Goal: Task Accomplishment & Management: Manage account settings

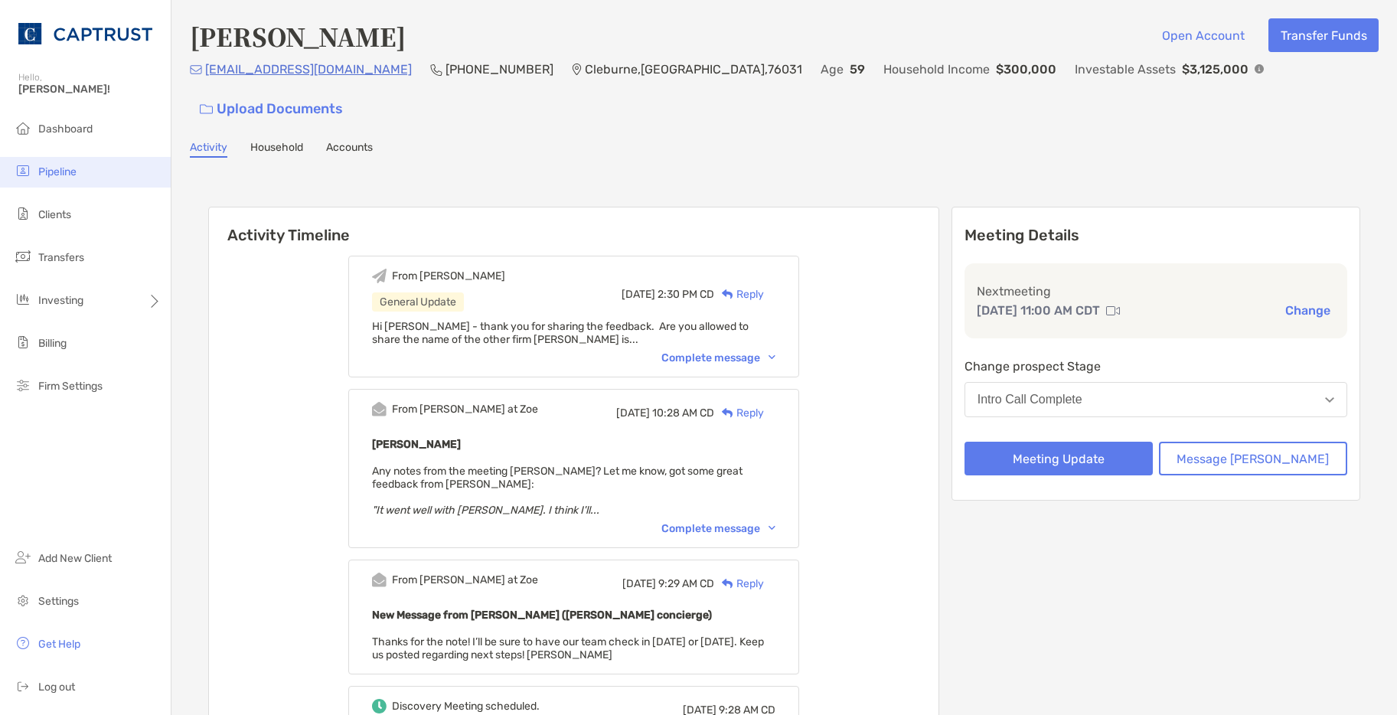
click at [57, 171] on span "Pipeline" at bounding box center [57, 171] width 38 height 13
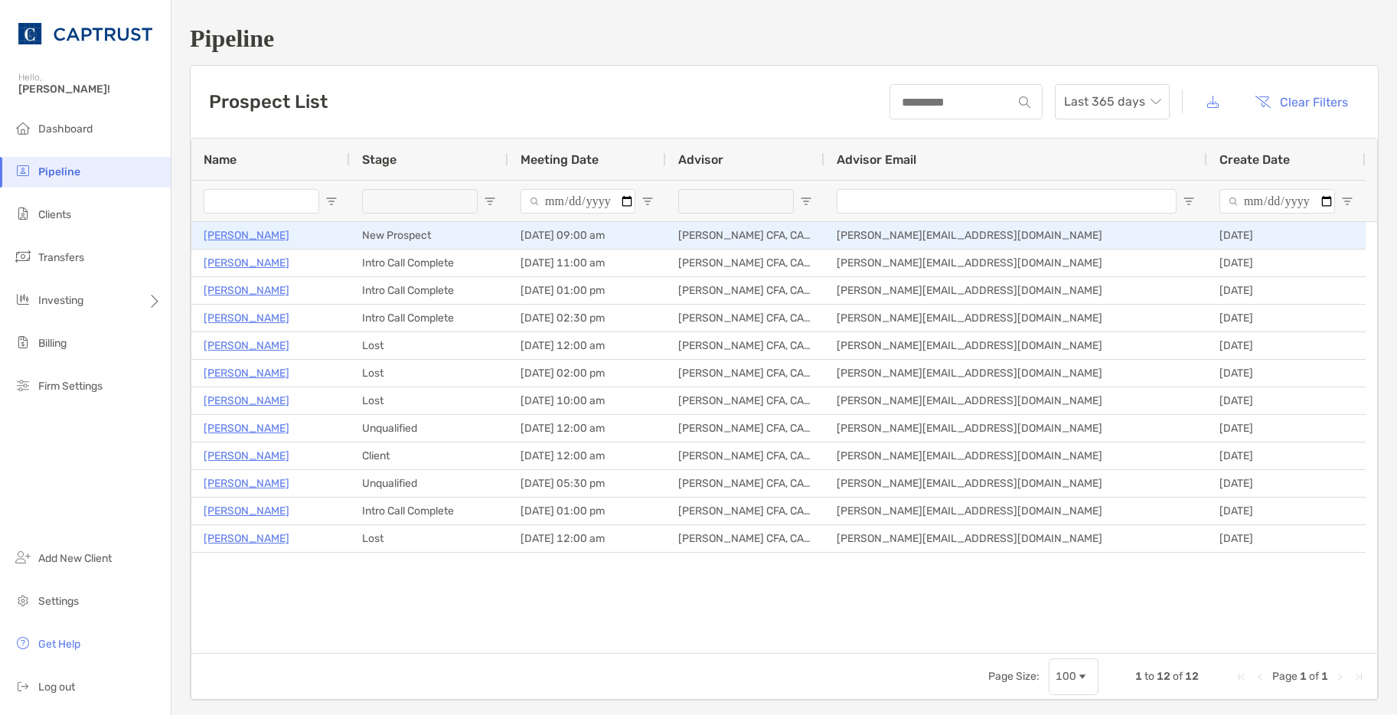
click at [230, 233] on p "[PERSON_NAME]" at bounding box center [247, 235] width 86 height 19
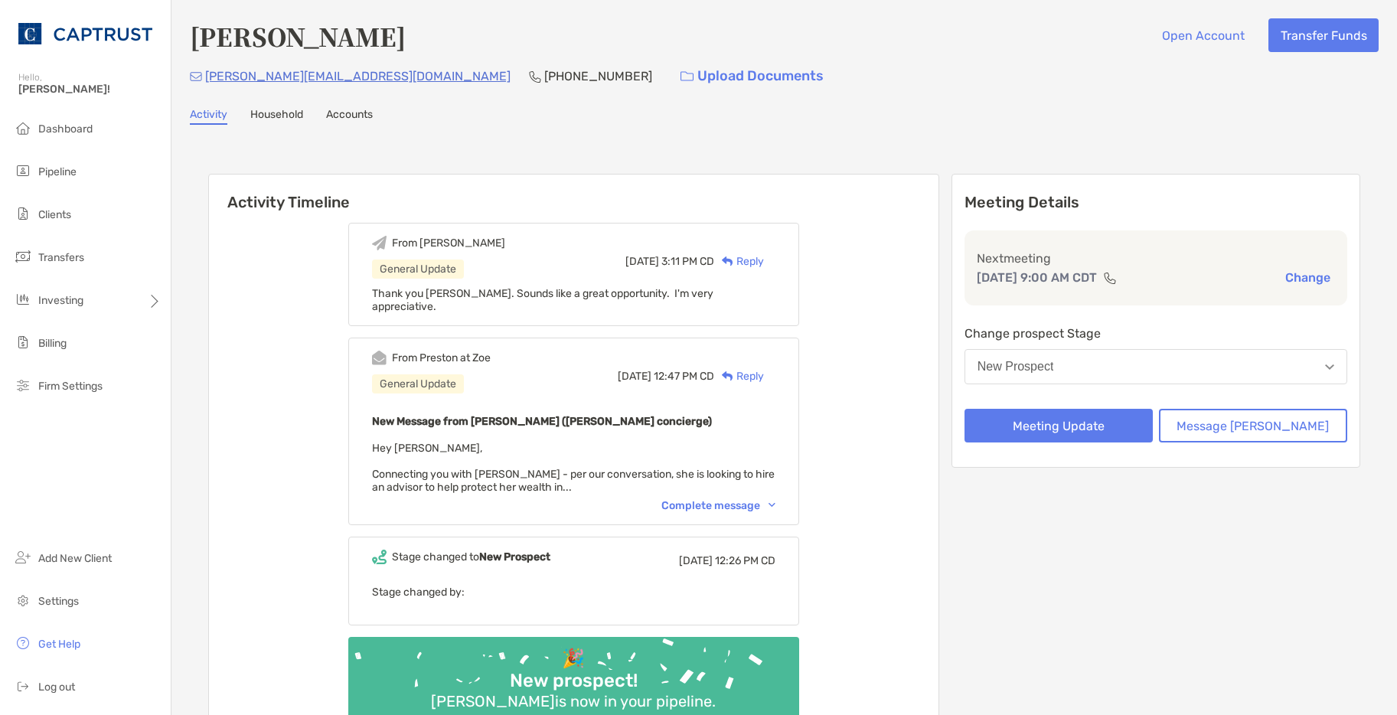
click at [750, 499] on div "Complete message" at bounding box center [719, 505] width 114 height 13
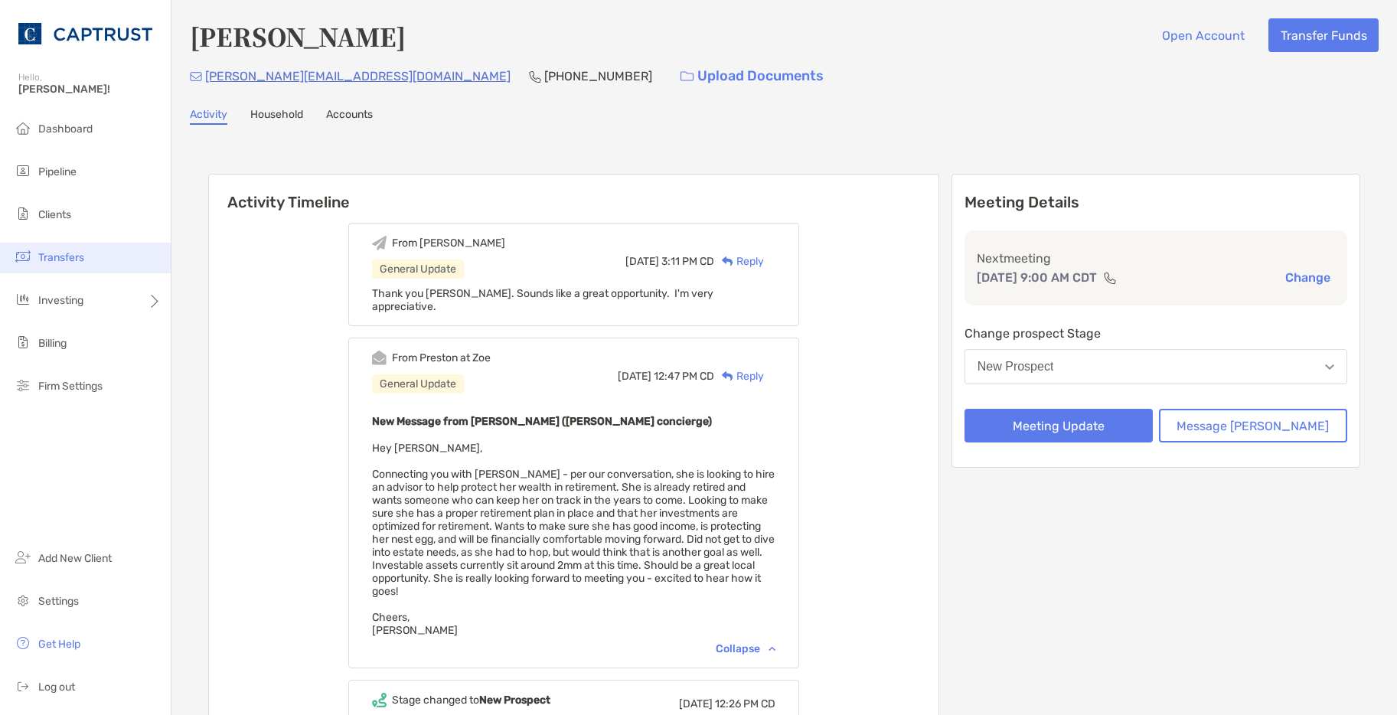
drag, startPoint x: 15, startPoint y: 474, endPoint x: 78, endPoint y: 252, distance: 230.8
click at [15, 474] on div "Dashboard Pipeline Clients Transfers Investing Billing Firm Settings Add New Cl…" at bounding box center [85, 414] width 171 height 601
click at [67, 172] on span "Pipeline" at bounding box center [57, 171] width 38 height 13
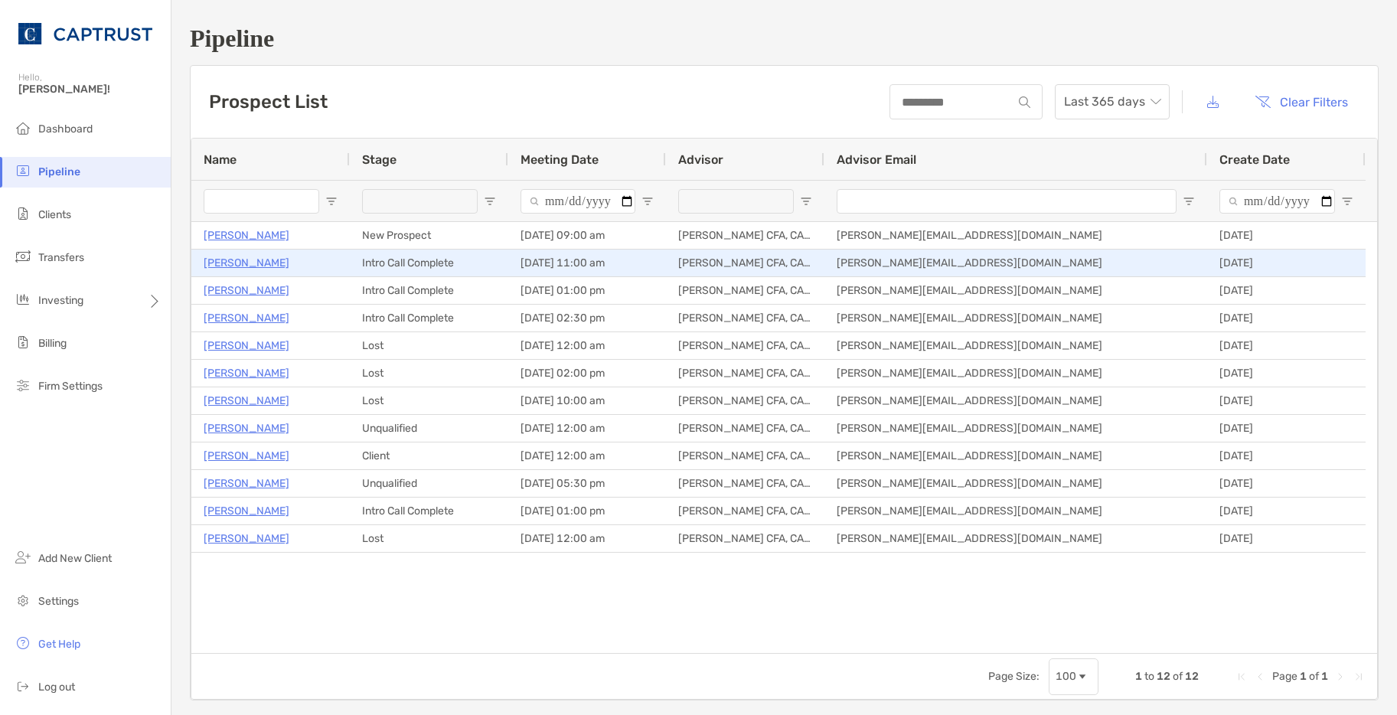
click at [240, 266] on p "Eddie Ward" at bounding box center [247, 262] width 86 height 19
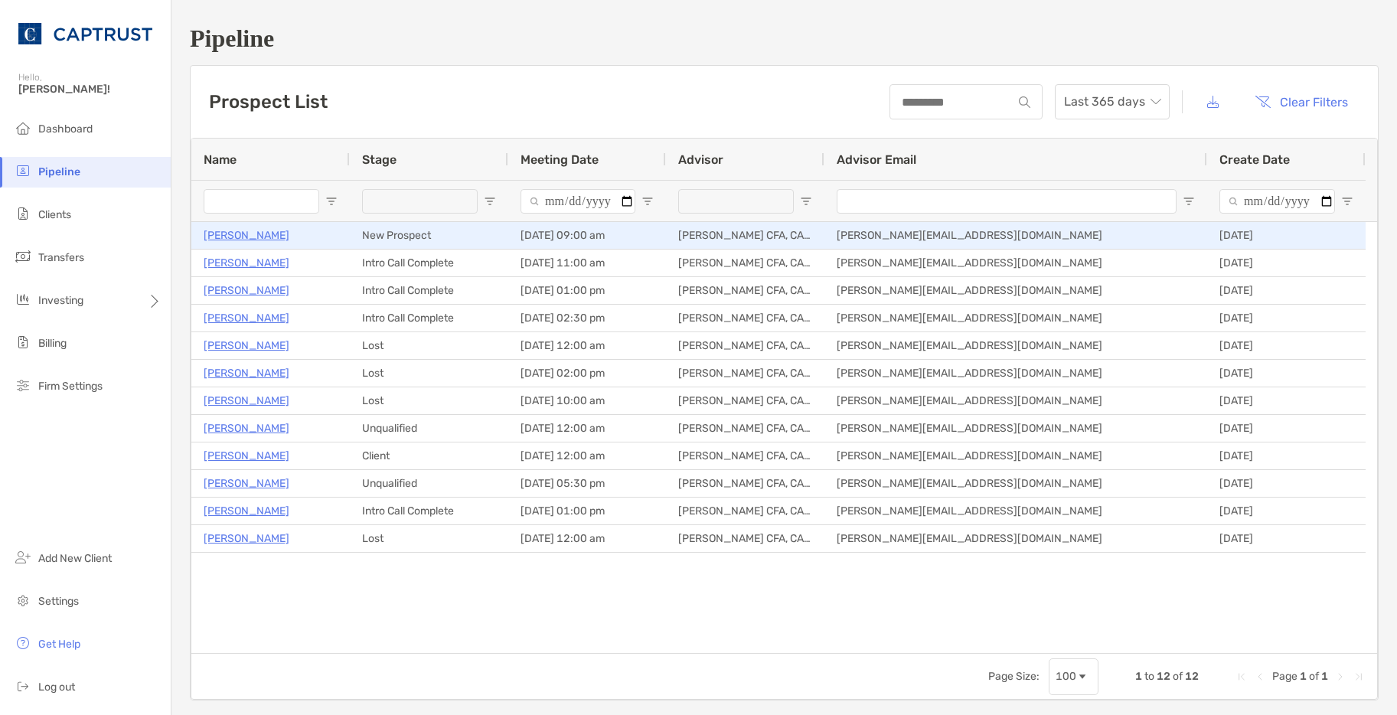
click at [214, 236] on p "[PERSON_NAME]" at bounding box center [247, 235] width 86 height 19
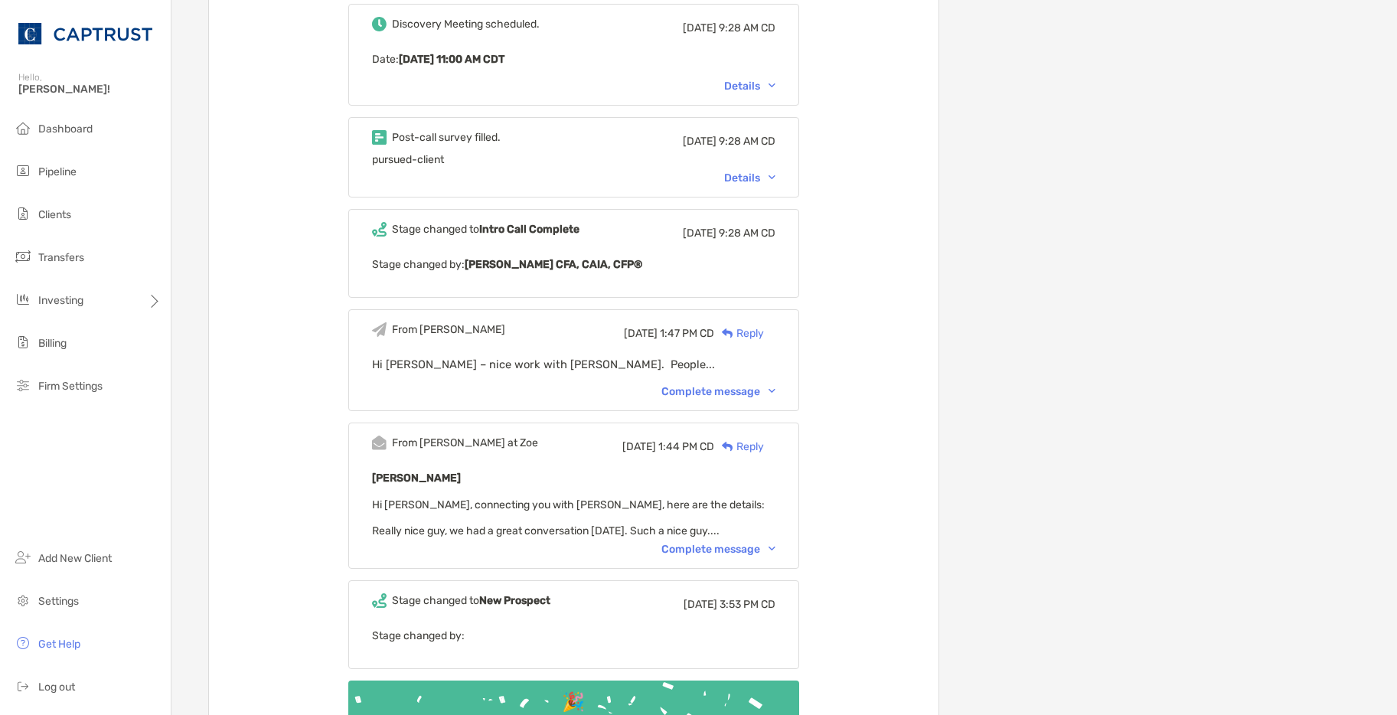
scroll to position [689, 0]
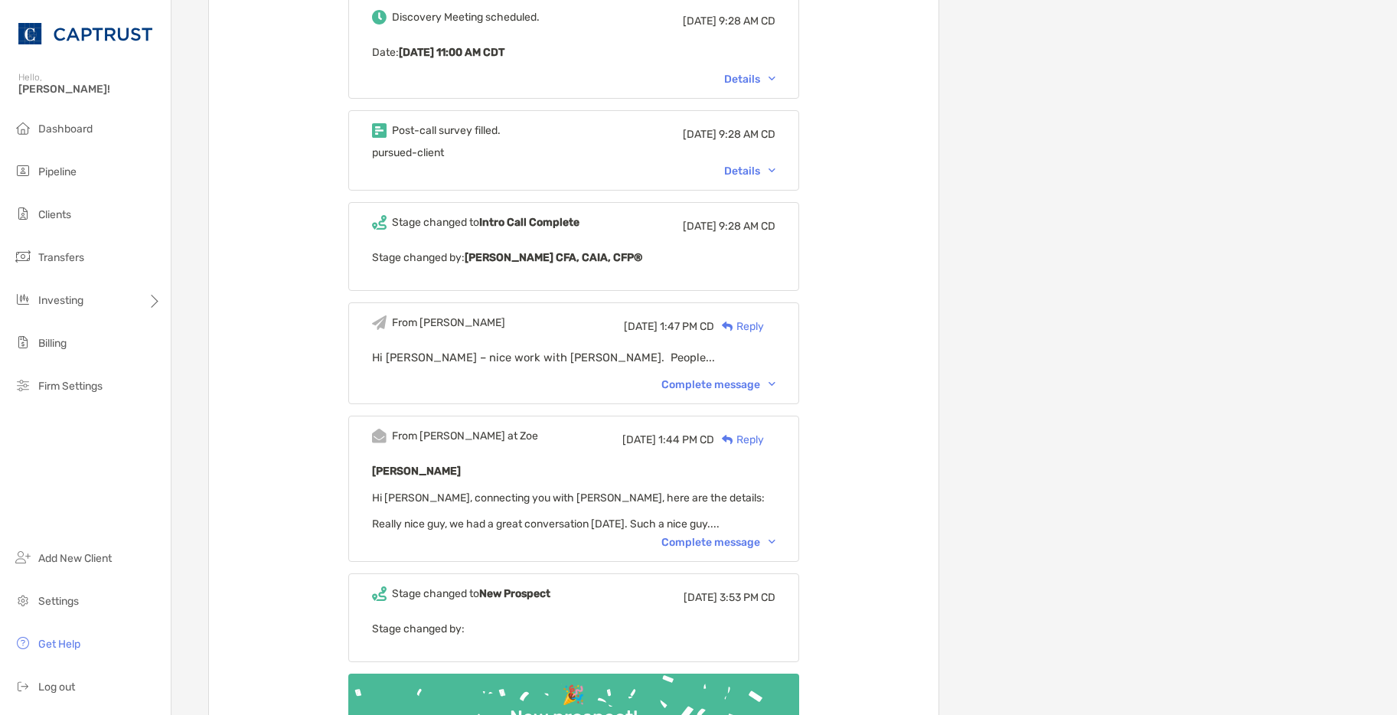
click at [743, 536] on div "Complete message" at bounding box center [719, 542] width 114 height 13
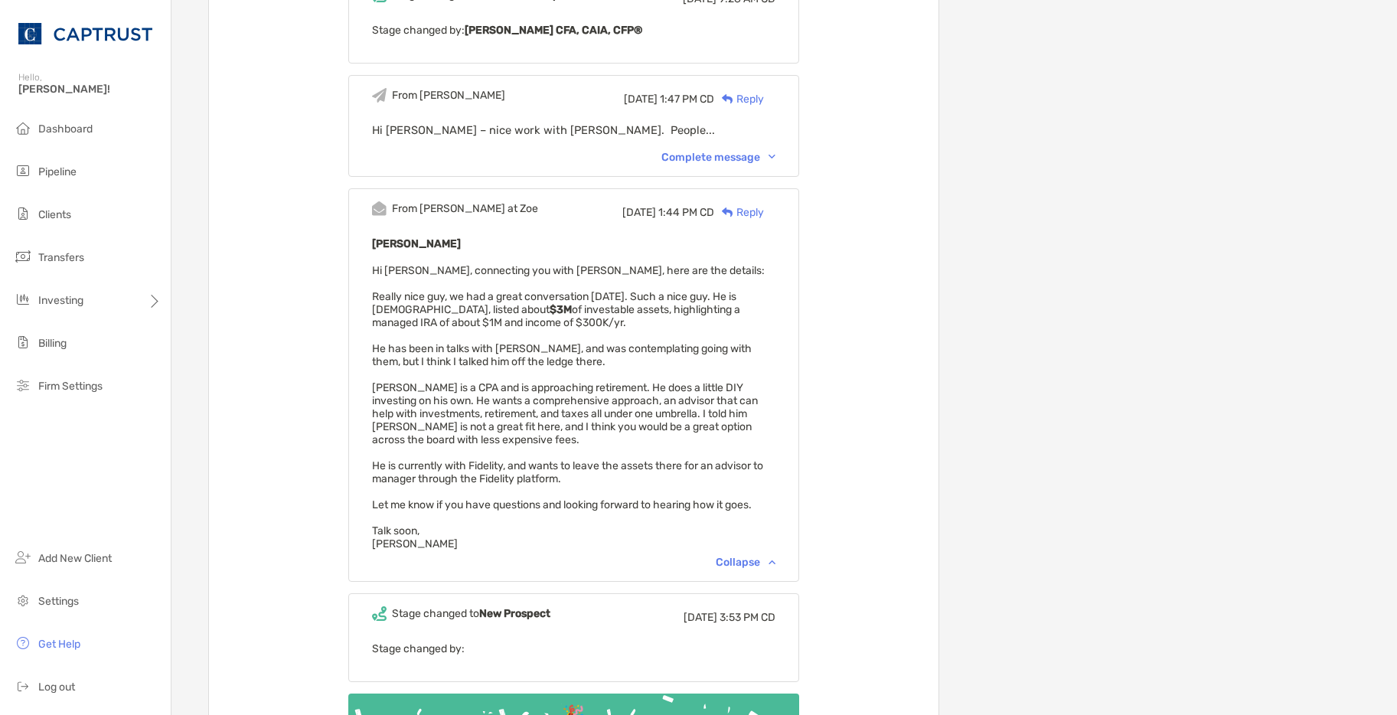
scroll to position [919, 0]
click at [393, 262] on span "Hi Justin, connecting you with Eddie, here are the details: Really nice guy, we…" at bounding box center [568, 405] width 393 height 286
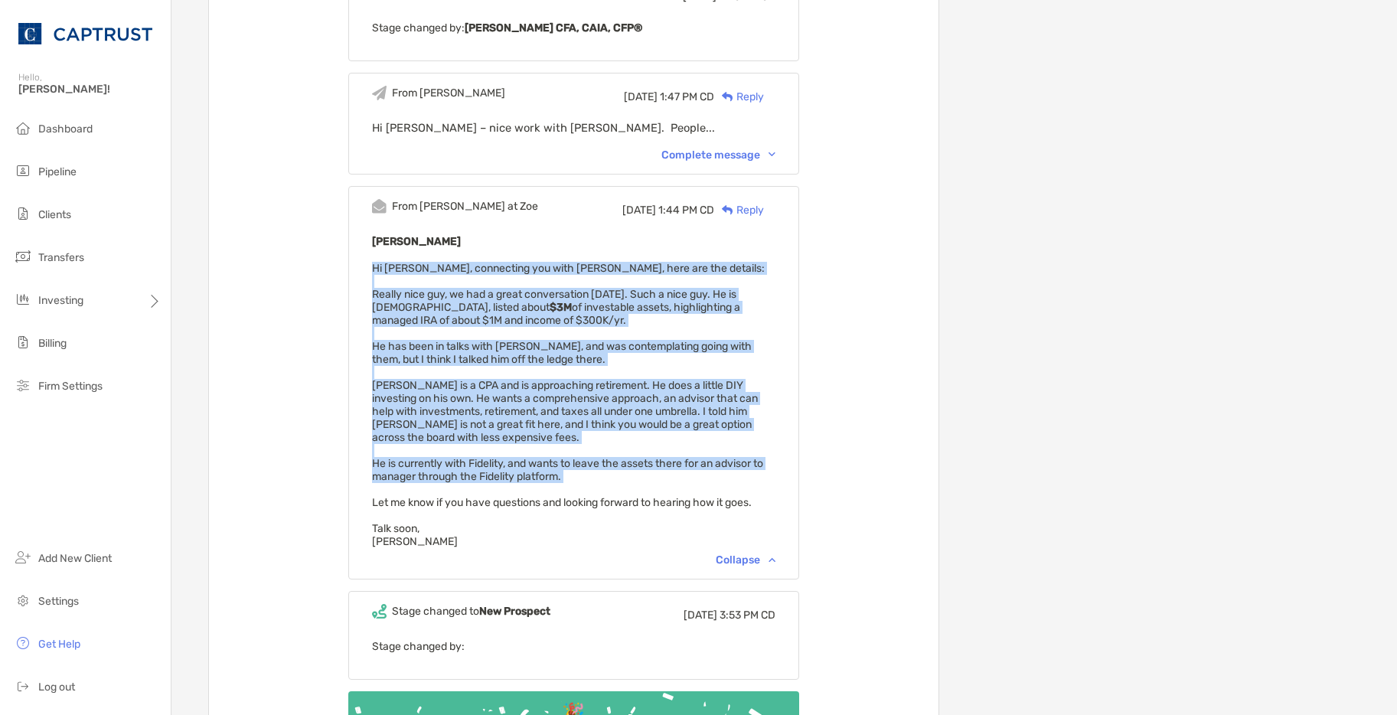
drag, startPoint x: 393, startPoint y: 237, endPoint x: 587, endPoint y: 444, distance: 284.4
click at [587, 444] on div "Eddie Ward Hi Justin, connecting you with Eddie, here are the details: Really n…" at bounding box center [574, 390] width 404 height 316
copy span "Hi Justin, connecting you with Eddie, here are the details: Really nice guy, we…"
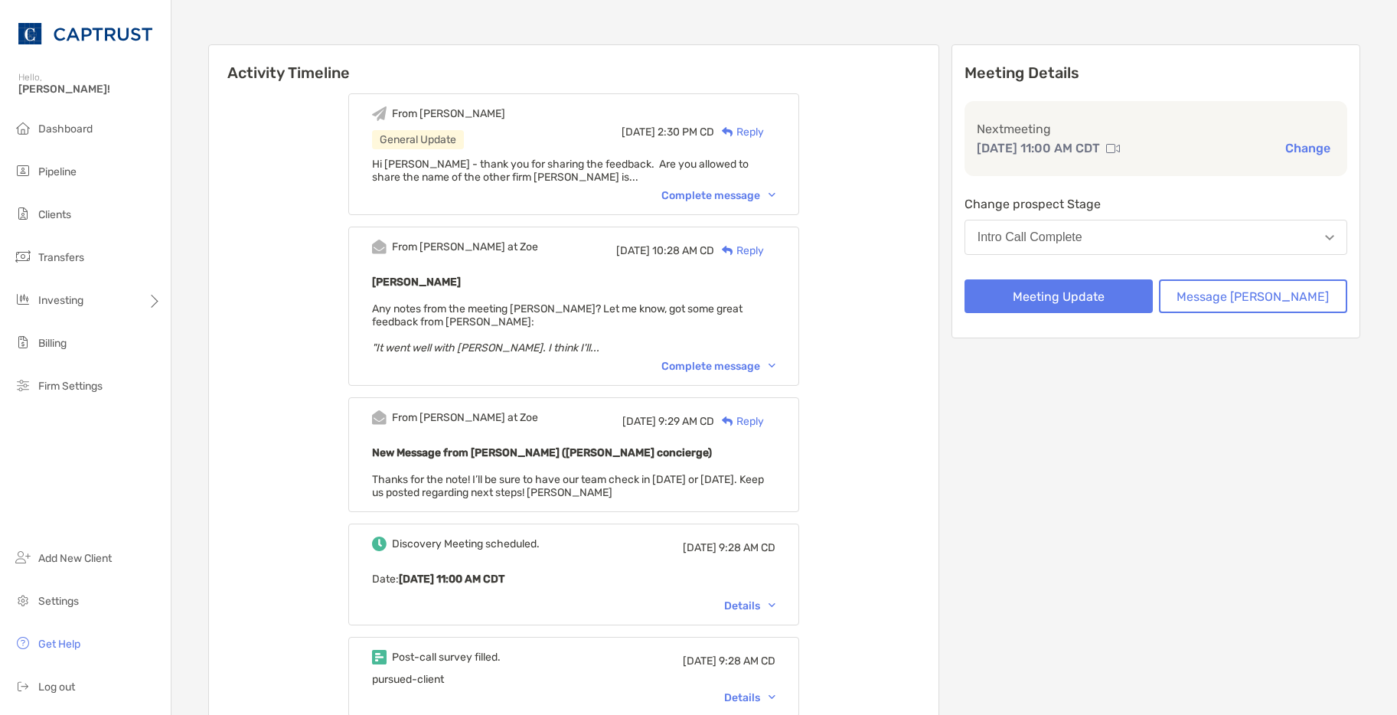
scroll to position [0, 0]
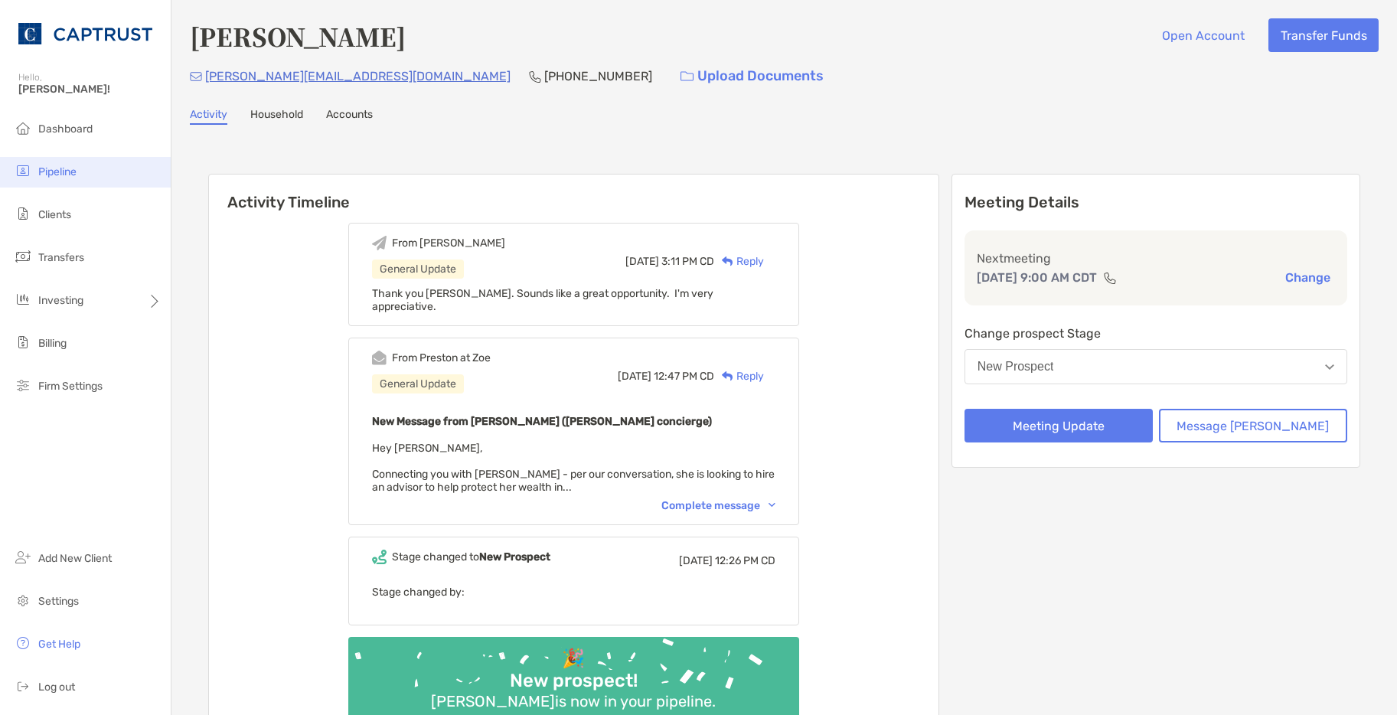
click at [66, 176] on span "Pipeline" at bounding box center [57, 171] width 38 height 13
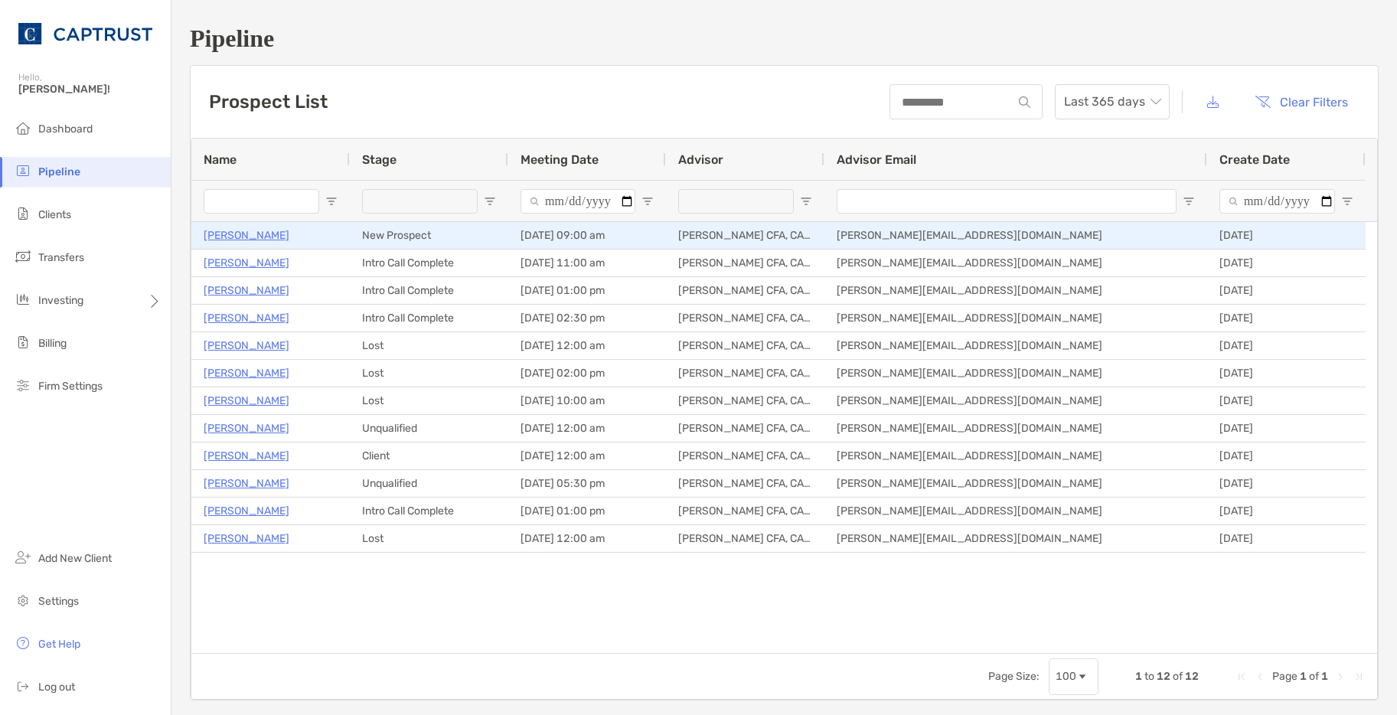
click at [278, 233] on p "[PERSON_NAME]" at bounding box center [247, 235] width 86 height 19
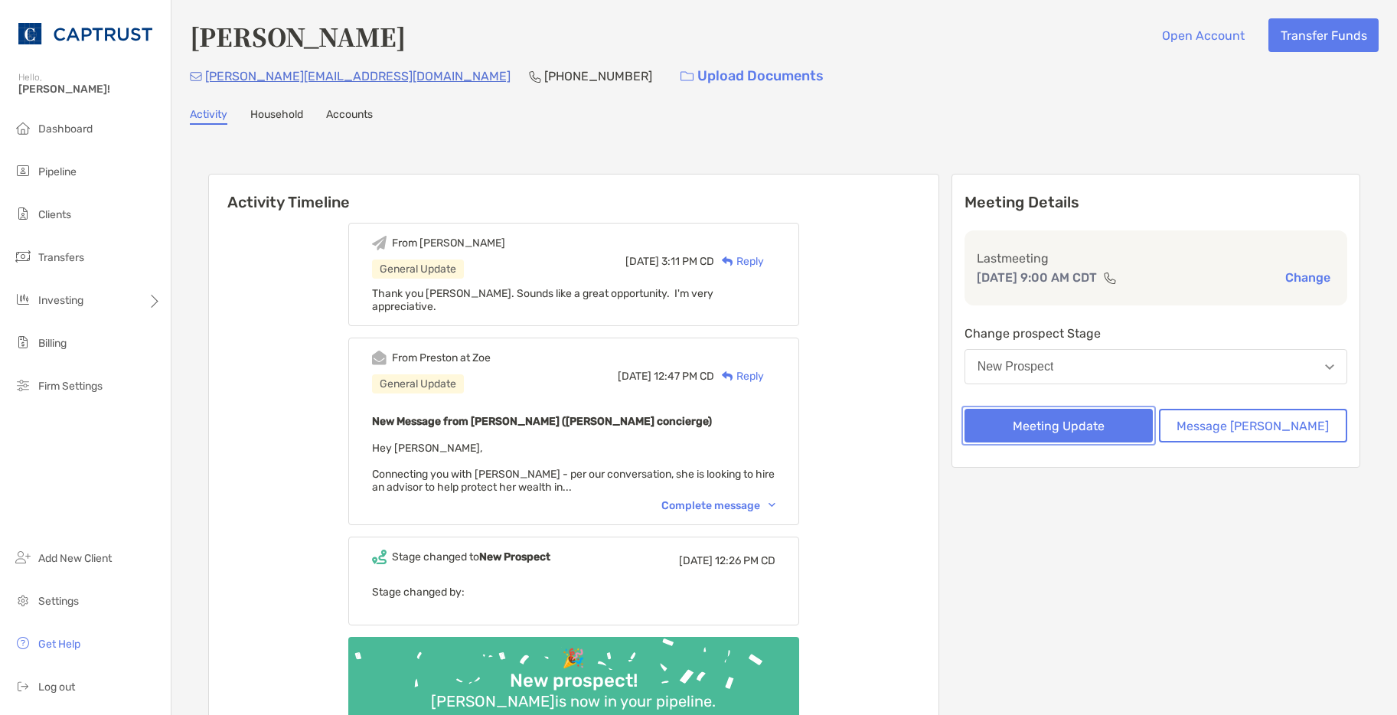
click at [1123, 439] on button "Meeting Update" at bounding box center [1059, 426] width 188 height 34
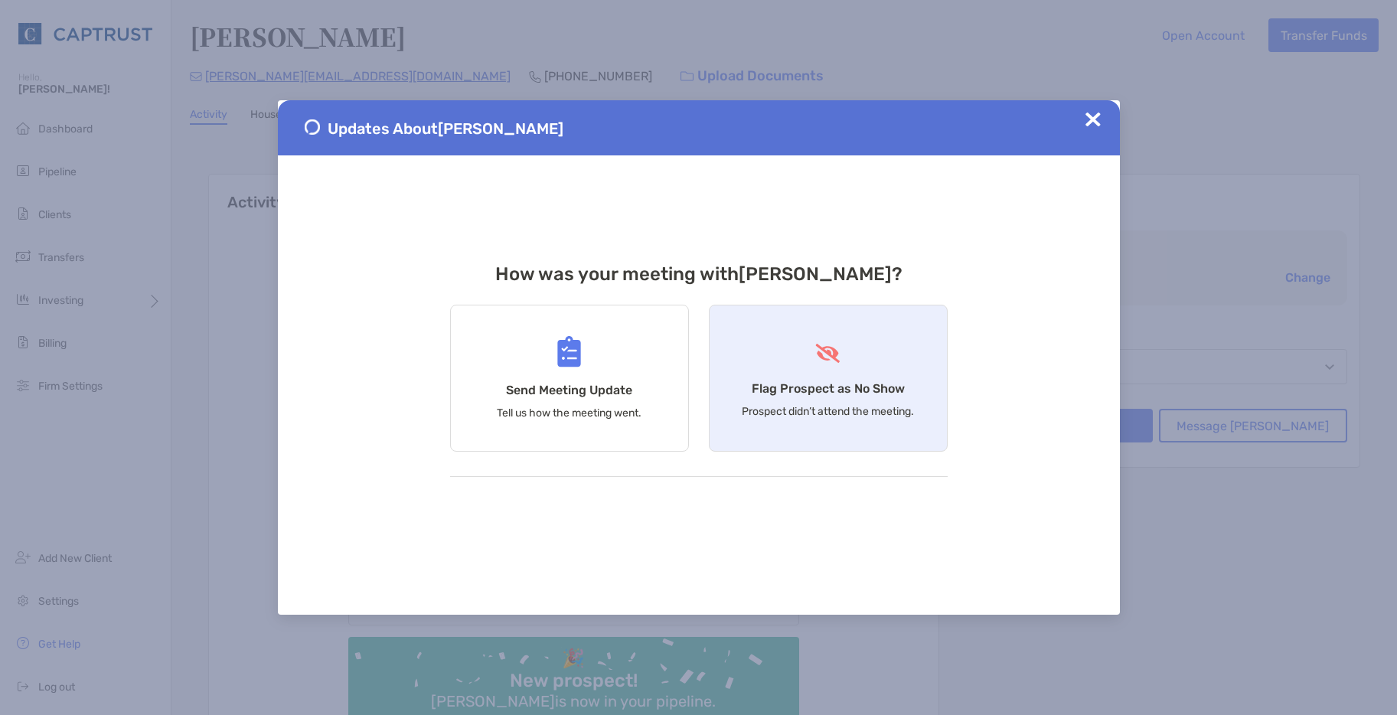
click at [870, 422] on div "Flag Prospect as No Show Prospect didn’t attend the meeting." at bounding box center [828, 378] width 239 height 147
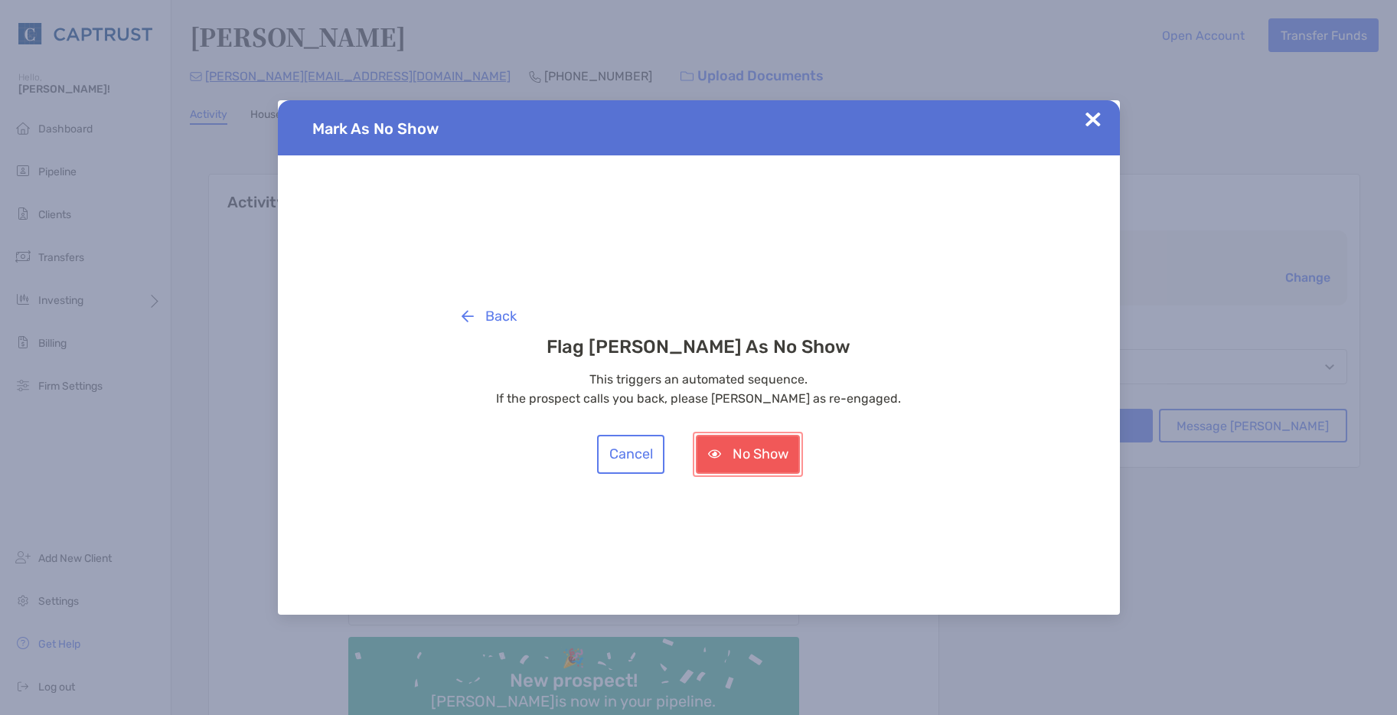
click at [766, 456] on button "No Show" at bounding box center [748, 454] width 104 height 39
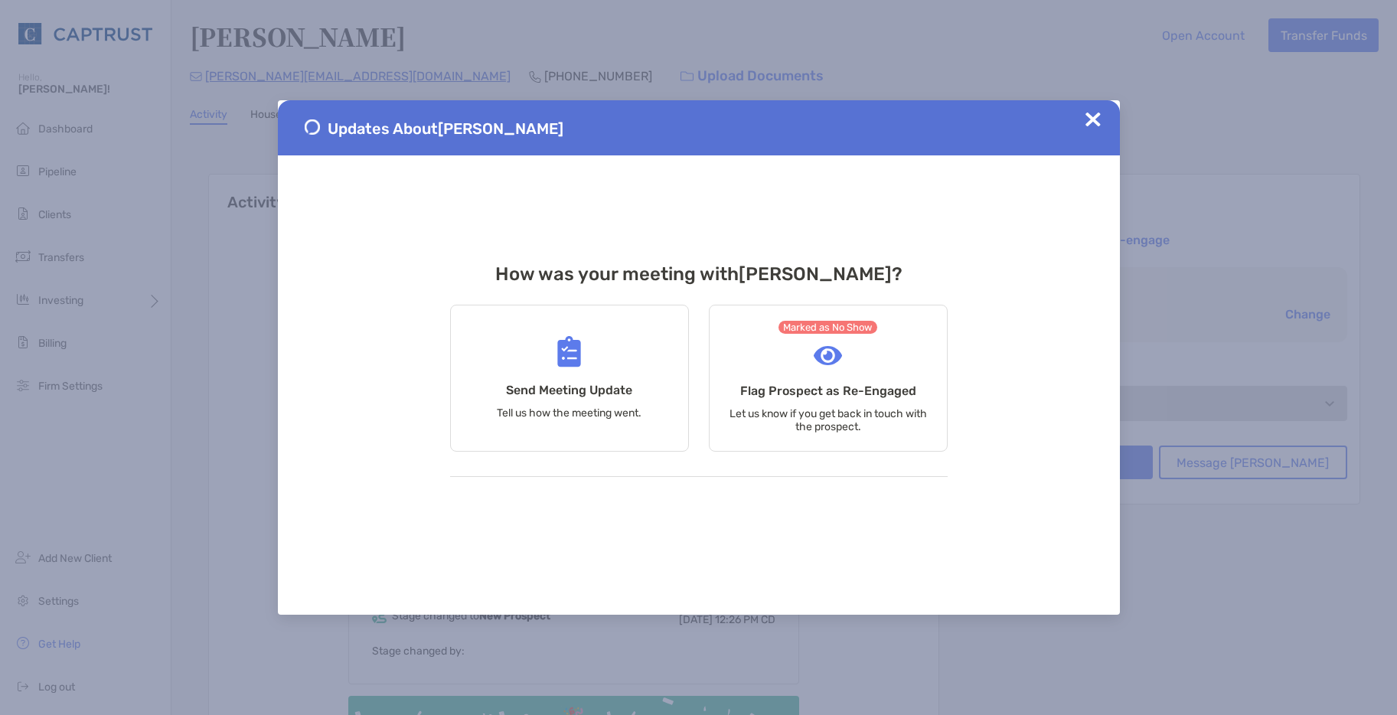
click at [1093, 124] on img at bounding box center [1093, 119] width 15 height 15
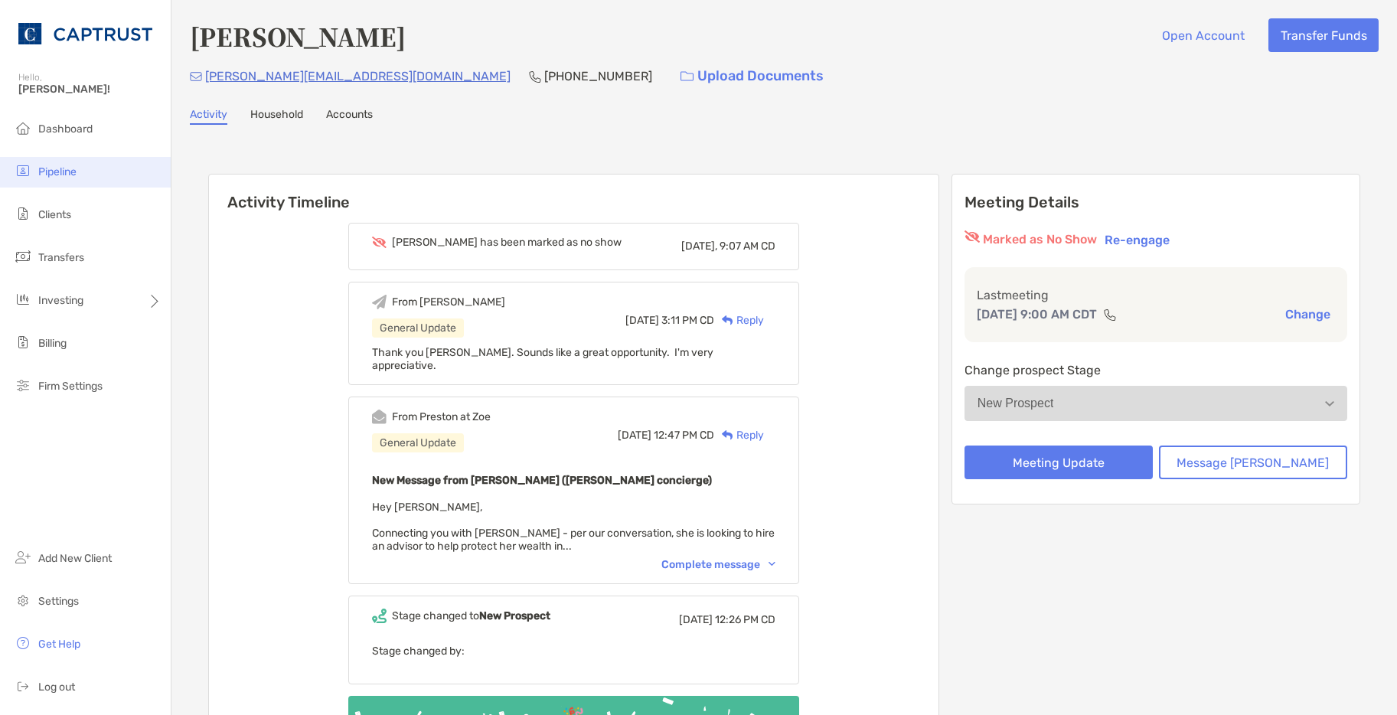
click at [57, 175] on span "Pipeline" at bounding box center [57, 171] width 38 height 13
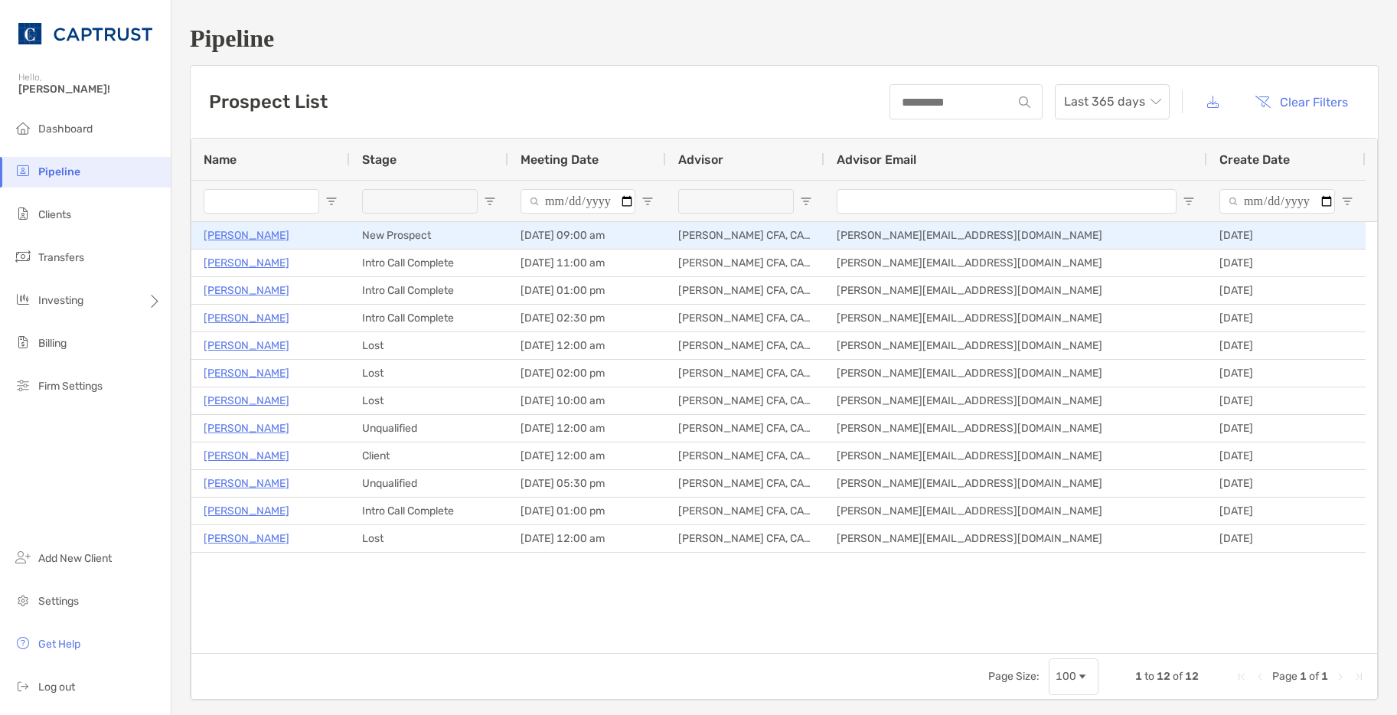
click at [276, 234] on p "[PERSON_NAME]" at bounding box center [247, 235] width 86 height 19
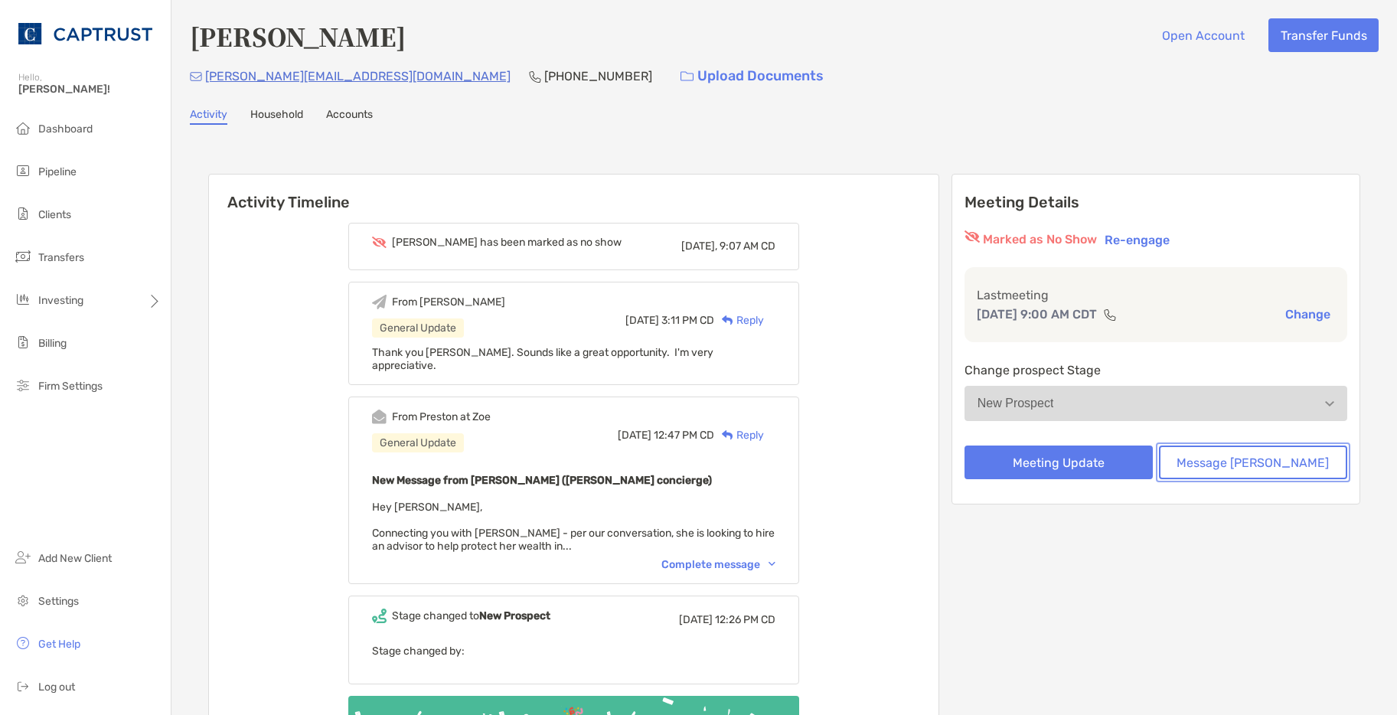
click at [1234, 464] on button "Message [PERSON_NAME]" at bounding box center [1253, 463] width 188 height 34
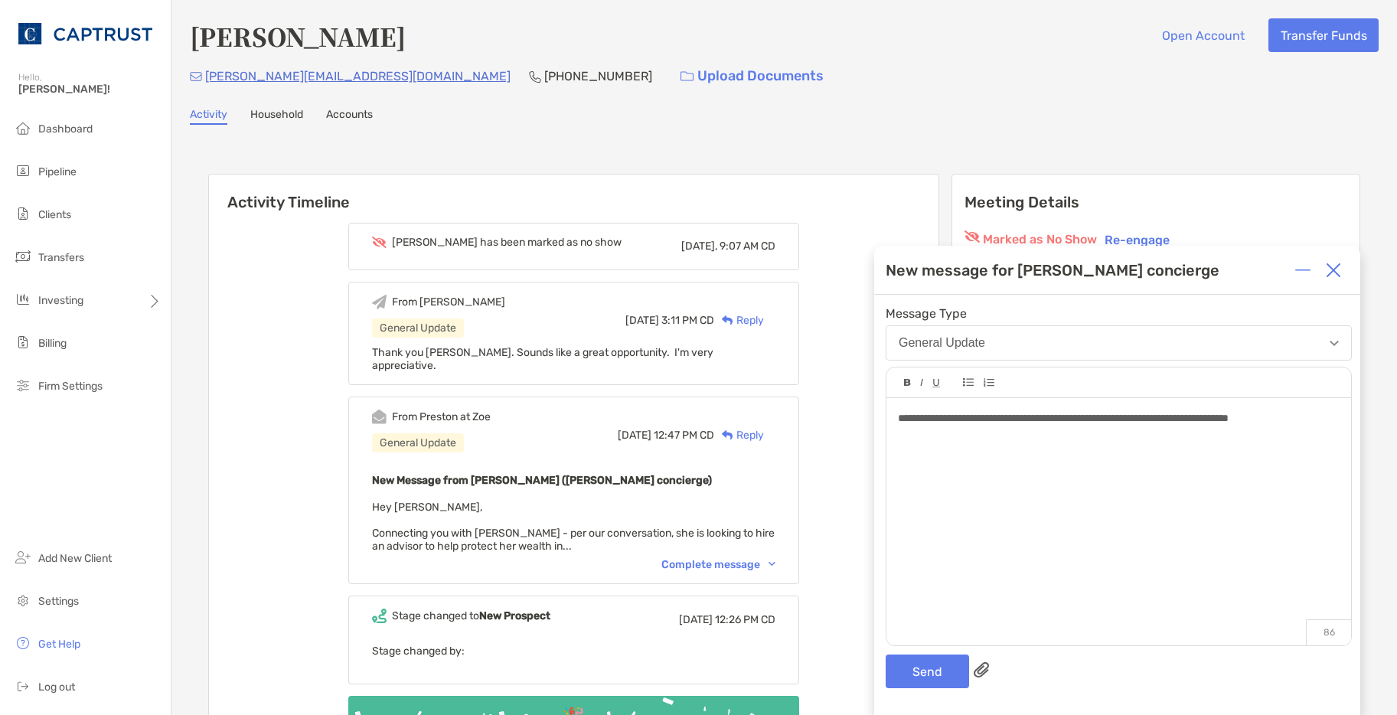
click at [1337, 278] on div at bounding box center [1334, 270] width 31 height 31
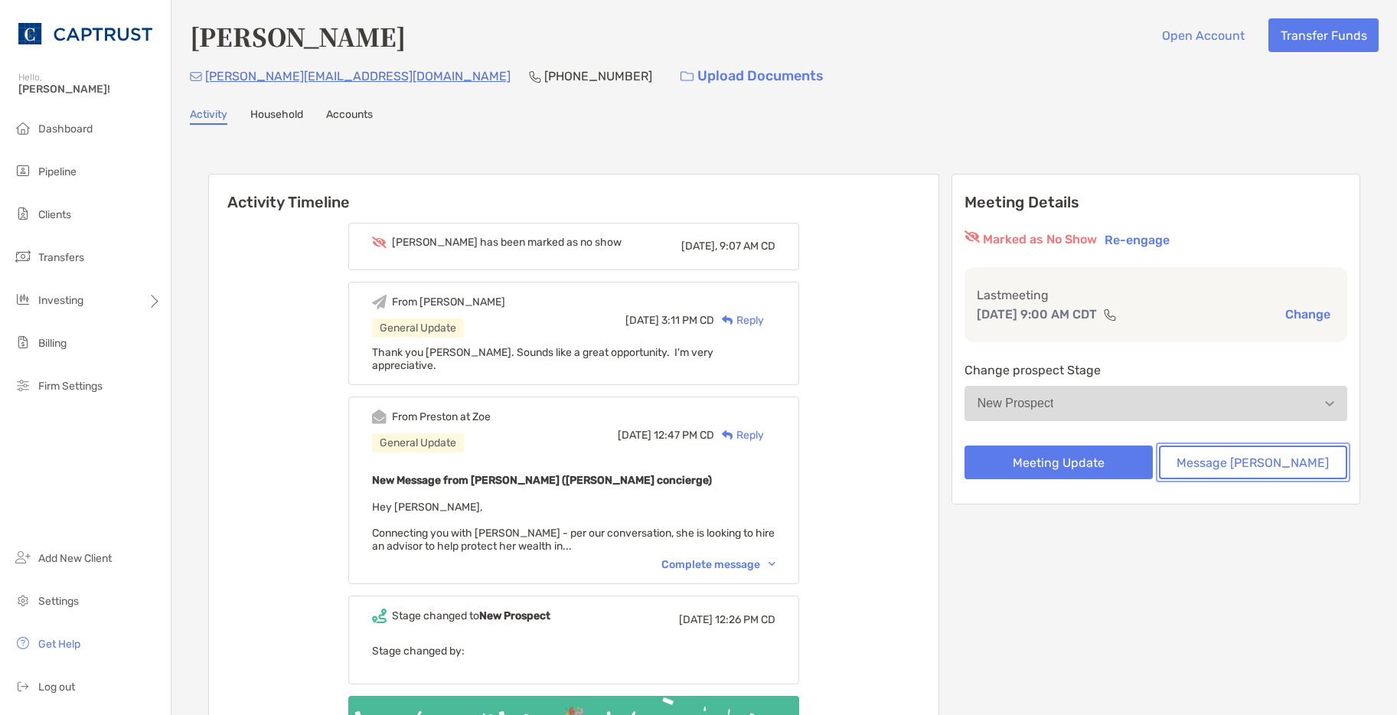
click at [1254, 461] on button "Message Zoe" at bounding box center [1253, 463] width 188 height 34
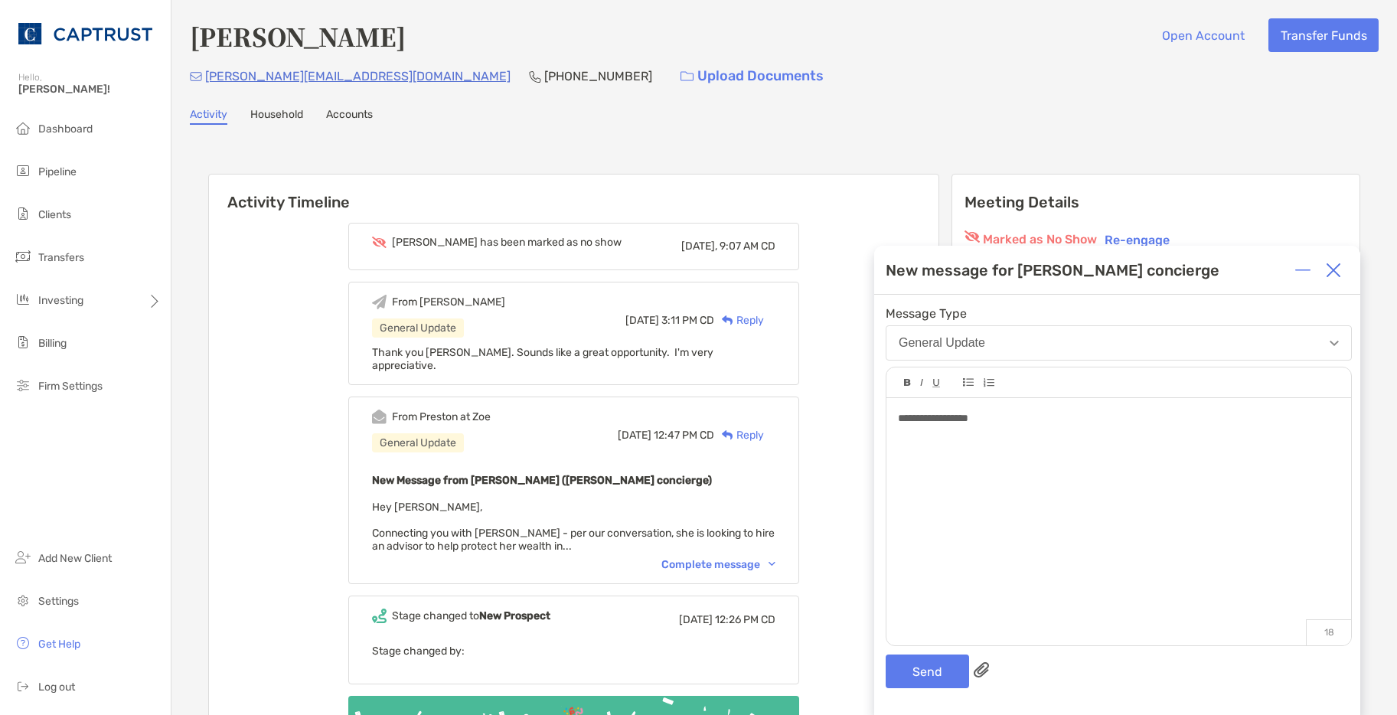
click at [1035, 420] on div "**********" at bounding box center [1118, 418] width 441 height 16
click at [962, 421] on span "**********" at bounding box center [983, 418] width 170 height 11
click at [933, 665] on button "Send" at bounding box center [927, 672] width 83 height 34
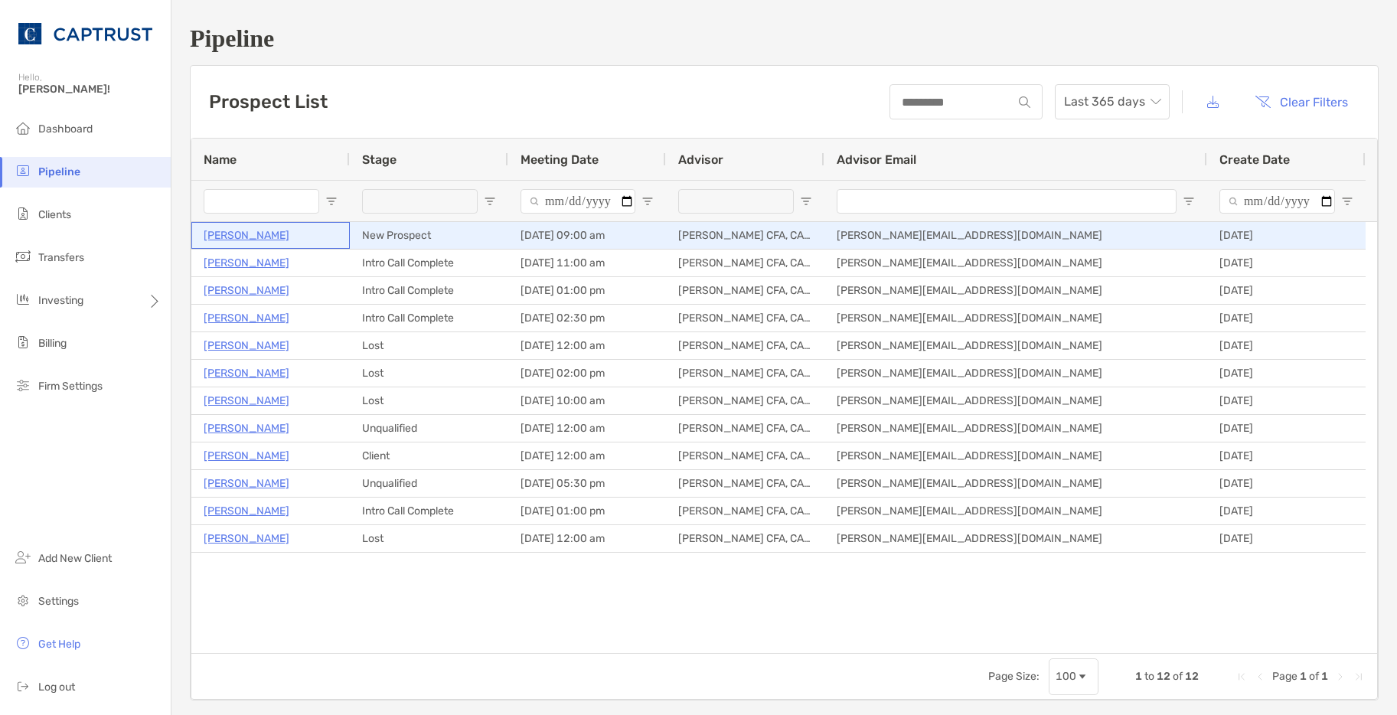
click at [283, 234] on p "[PERSON_NAME]" at bounding box center [247, 235] width 86 height 19
click at [259, 237] on p "[PERSON_NAME]" at bounding box center [247, 235] width 86 height 19
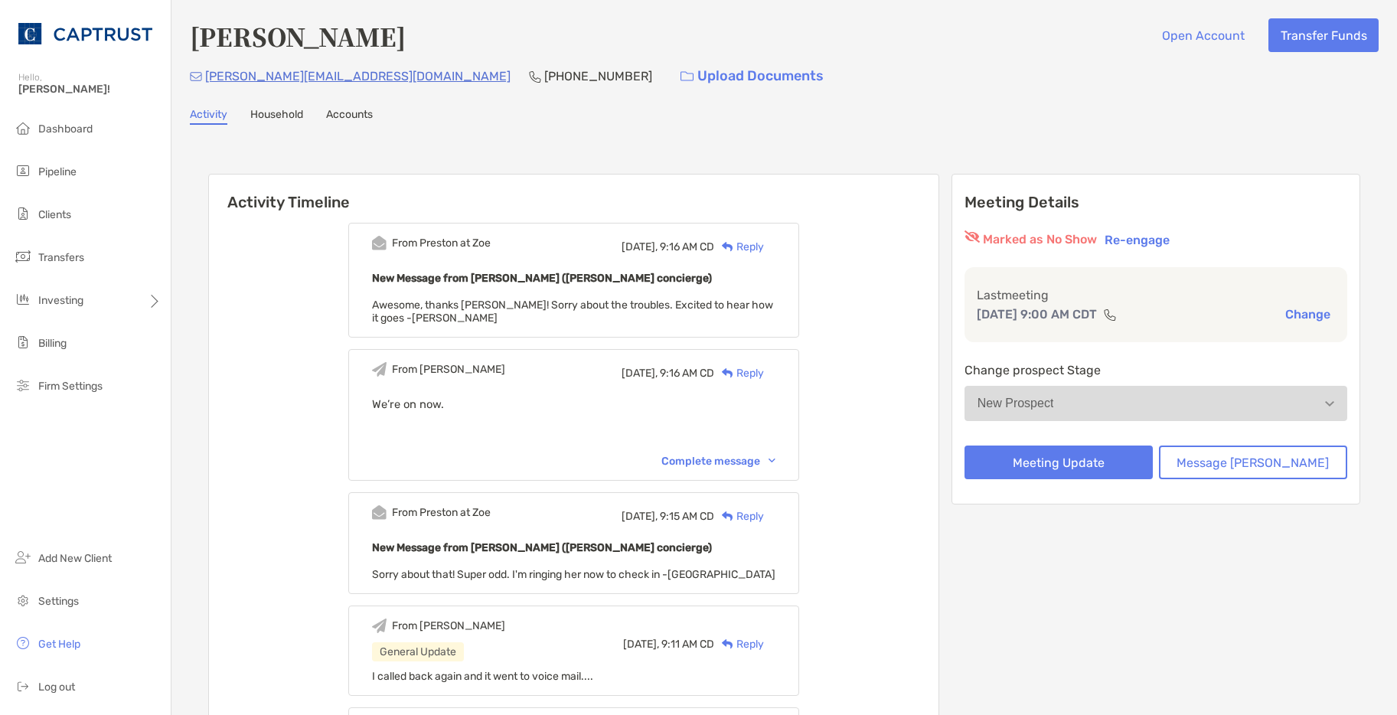
click at [1175, 239] on button "Re-engage" at bounding box center [1137, 239] width 74 height 18
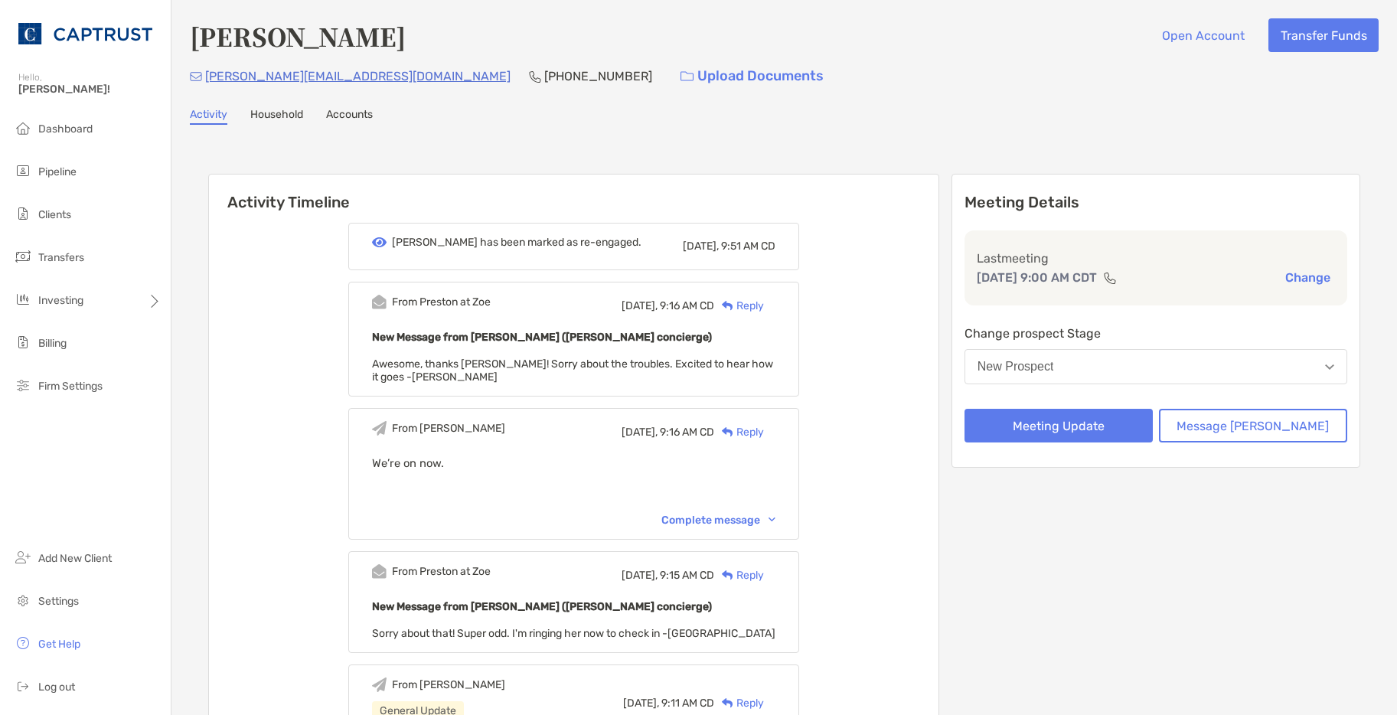
click at [1139, 379] on button "New Prospect" at bounding box center [1156, 366] width 383 height 35
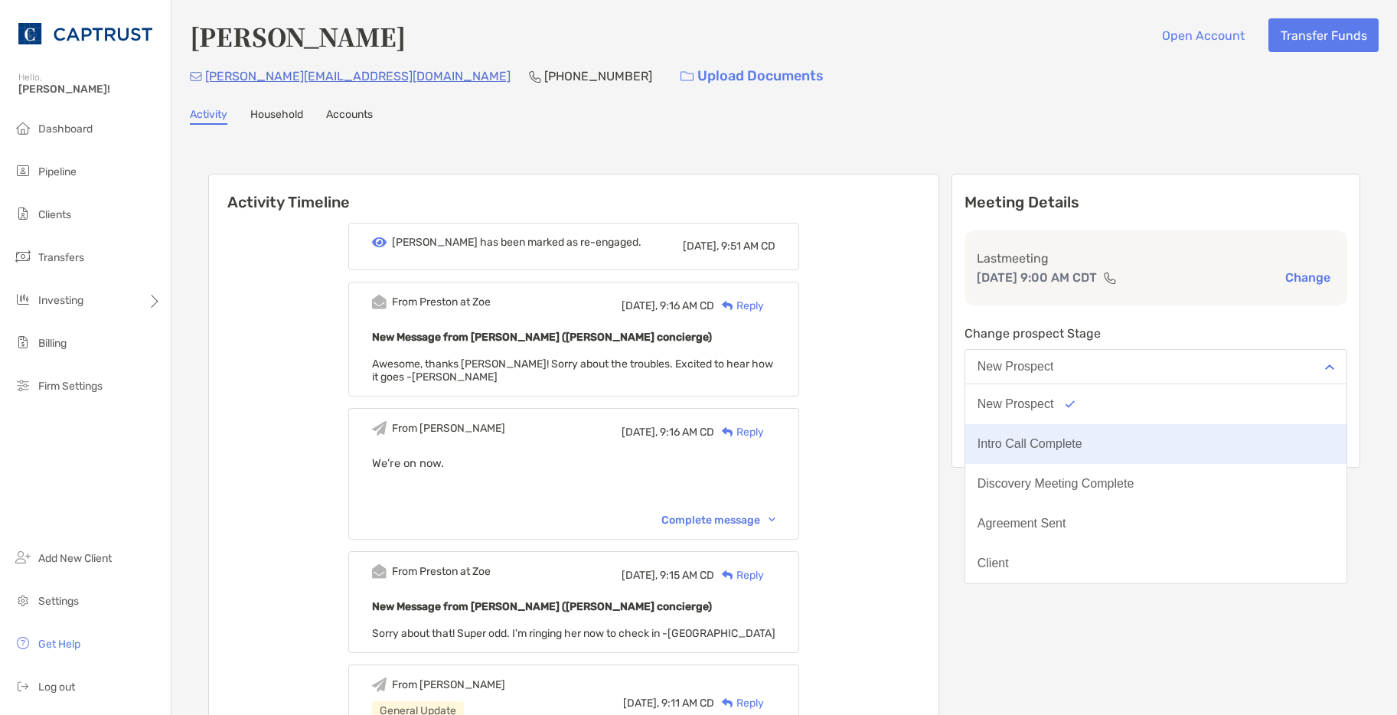
click at [1083, 446] on div "Intro Call Complete" at bounding box center [1030, 444] width 105 height 14
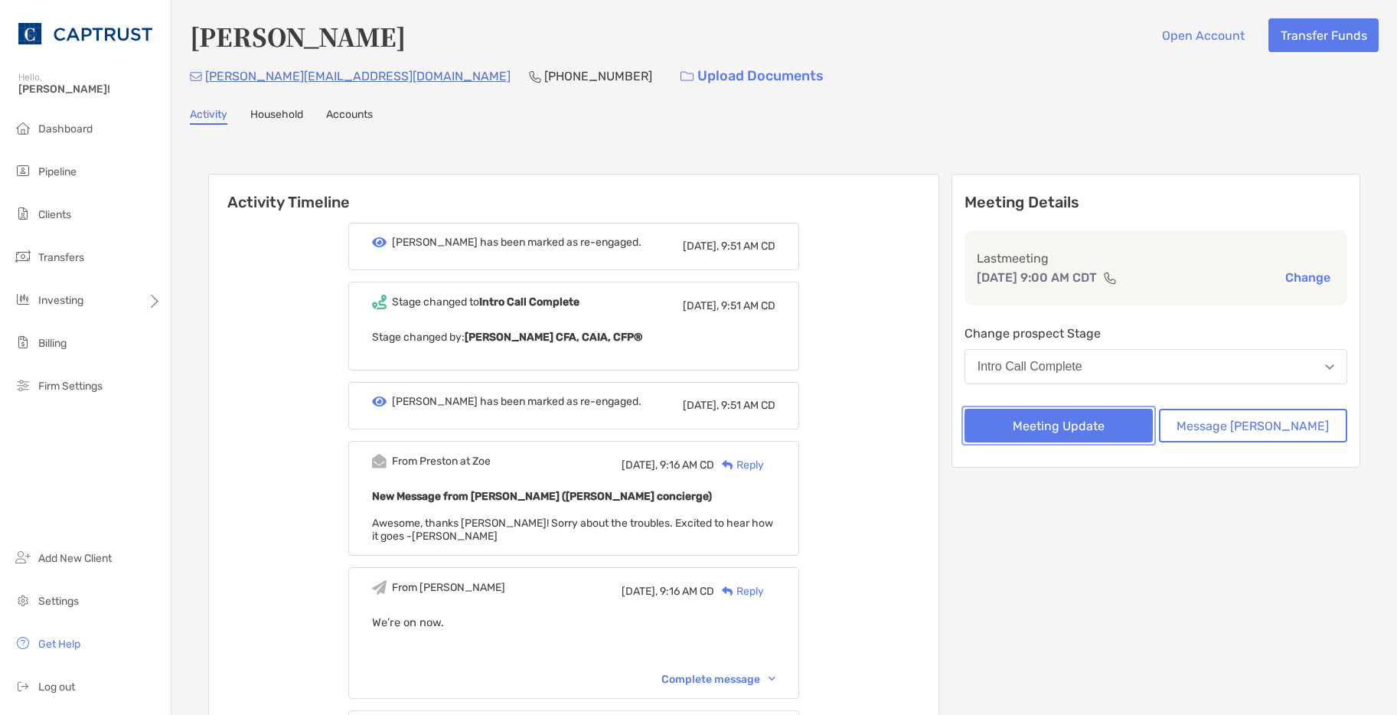
click at [1116, 436] on button "Meeting Update" at bounding box center [1059, 426] width 188 height 34
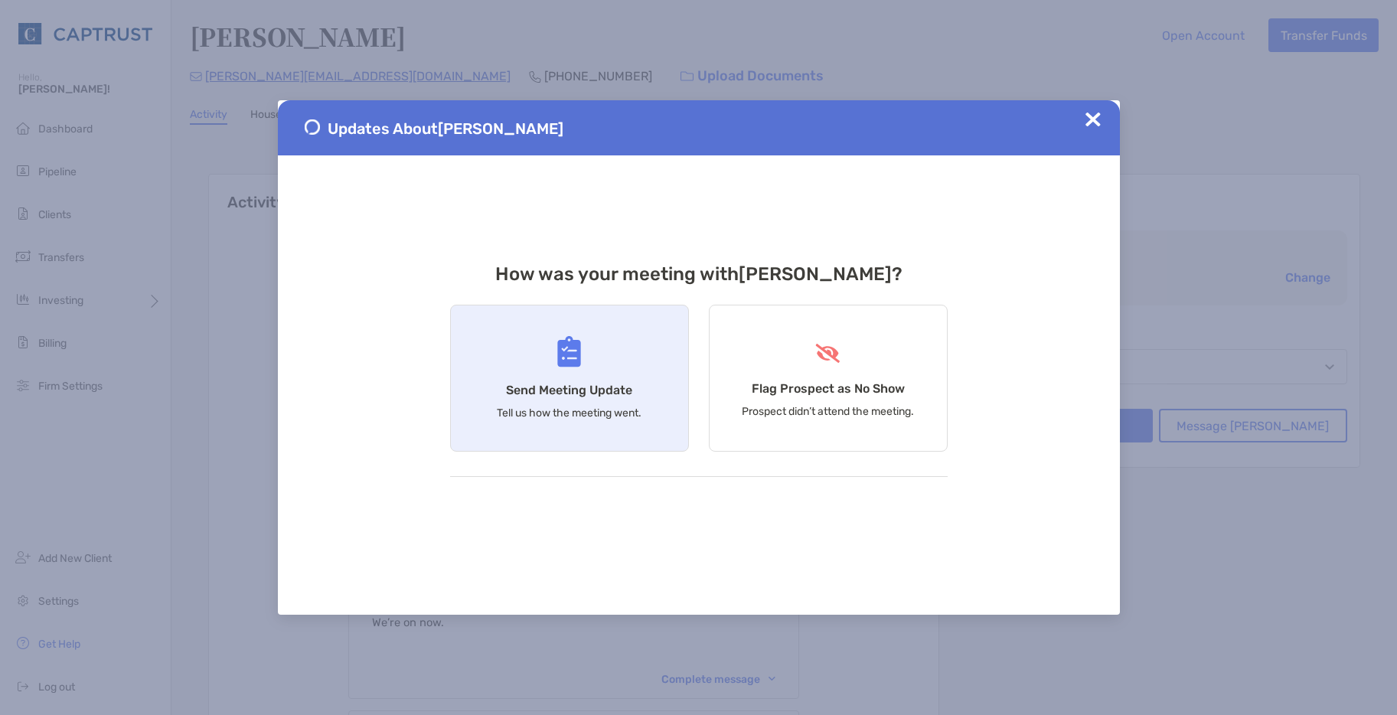
click at [565, 417] on p "Tell us how the meeting went." at bounding box center [569, 413] width 145 height 13
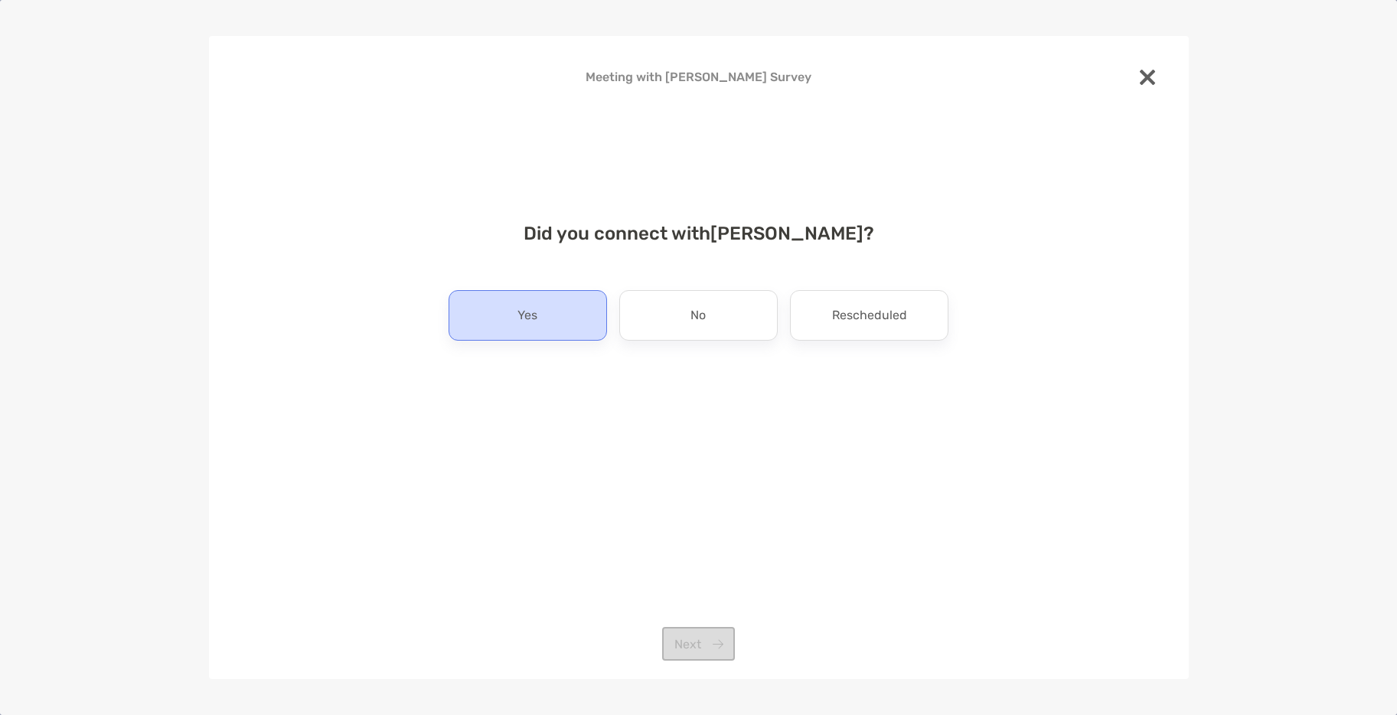
click at [571, 320] on div "Yes" at bounding box center [528, 315] width 159 height 51
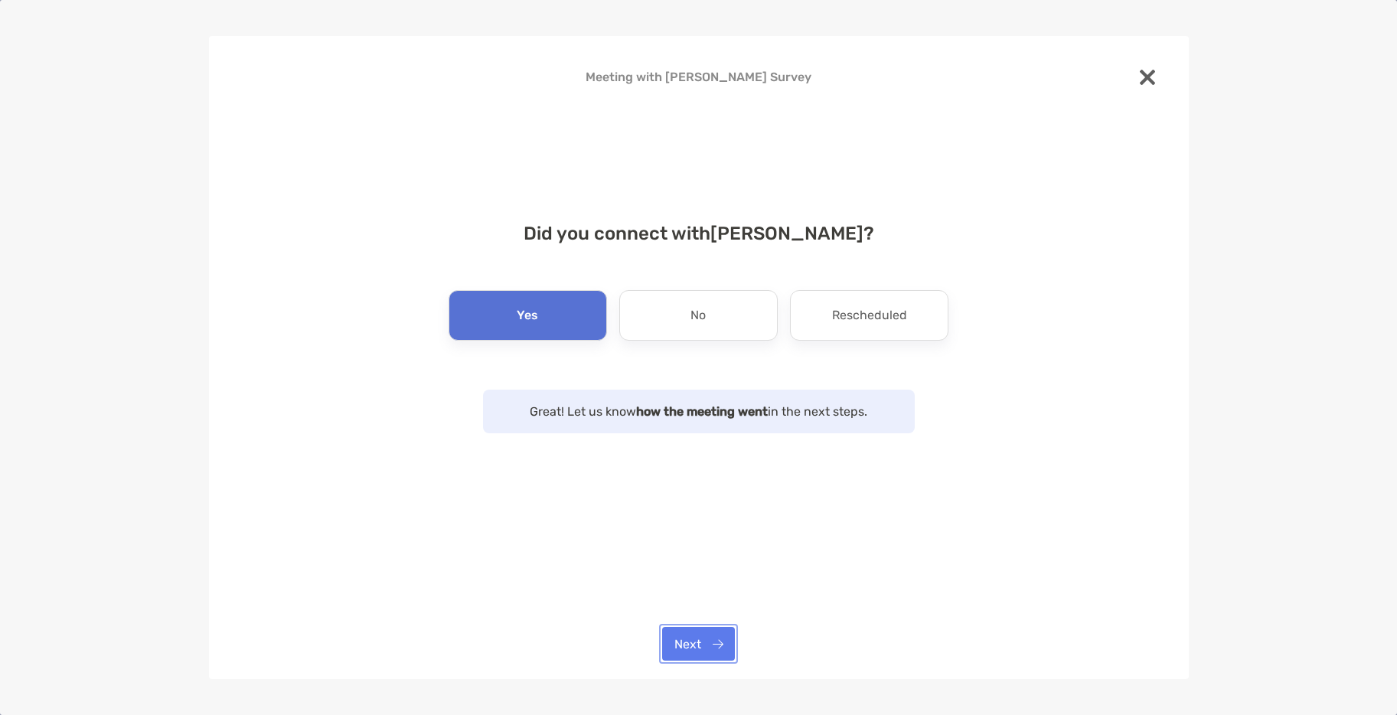
click at [694, 642] on button "Next" at bounding box center [698, 644] width 73 height 34
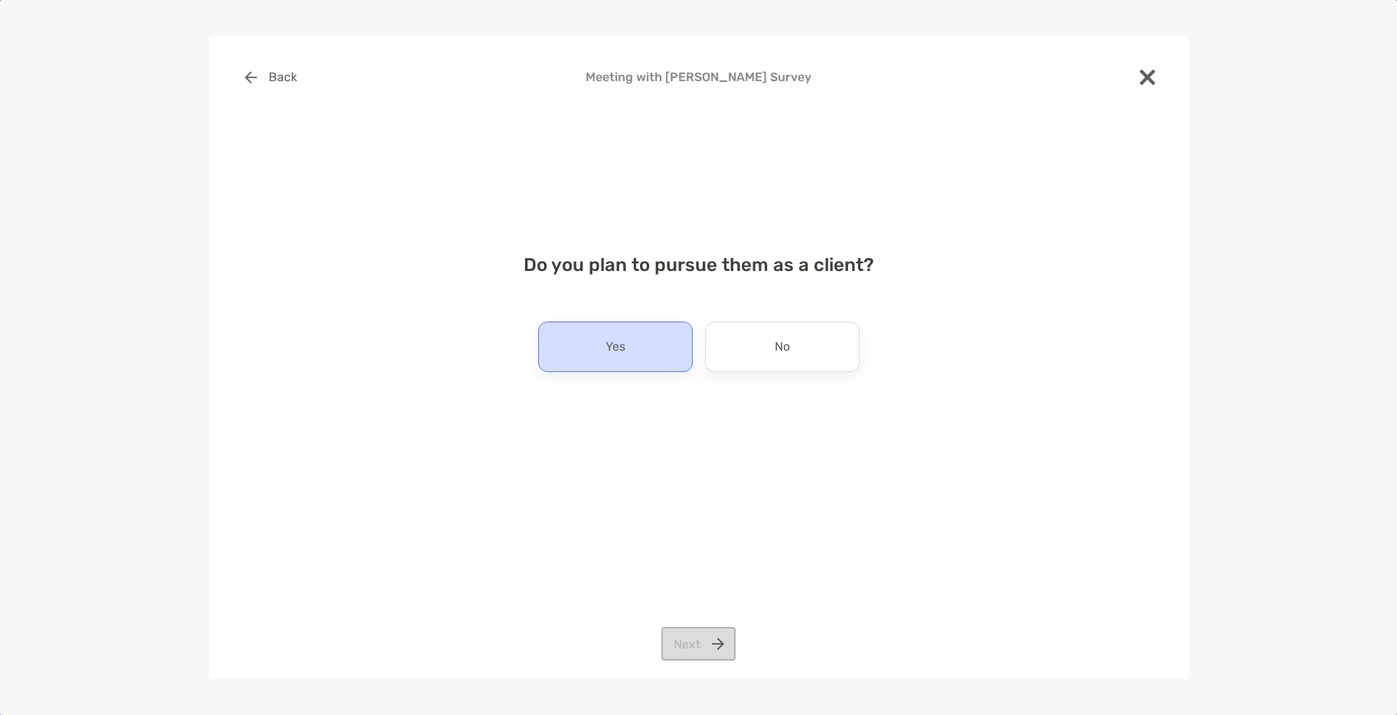
click at [664, 356] on div "Yes" at bounding box center [615, 347] width 155 height 51
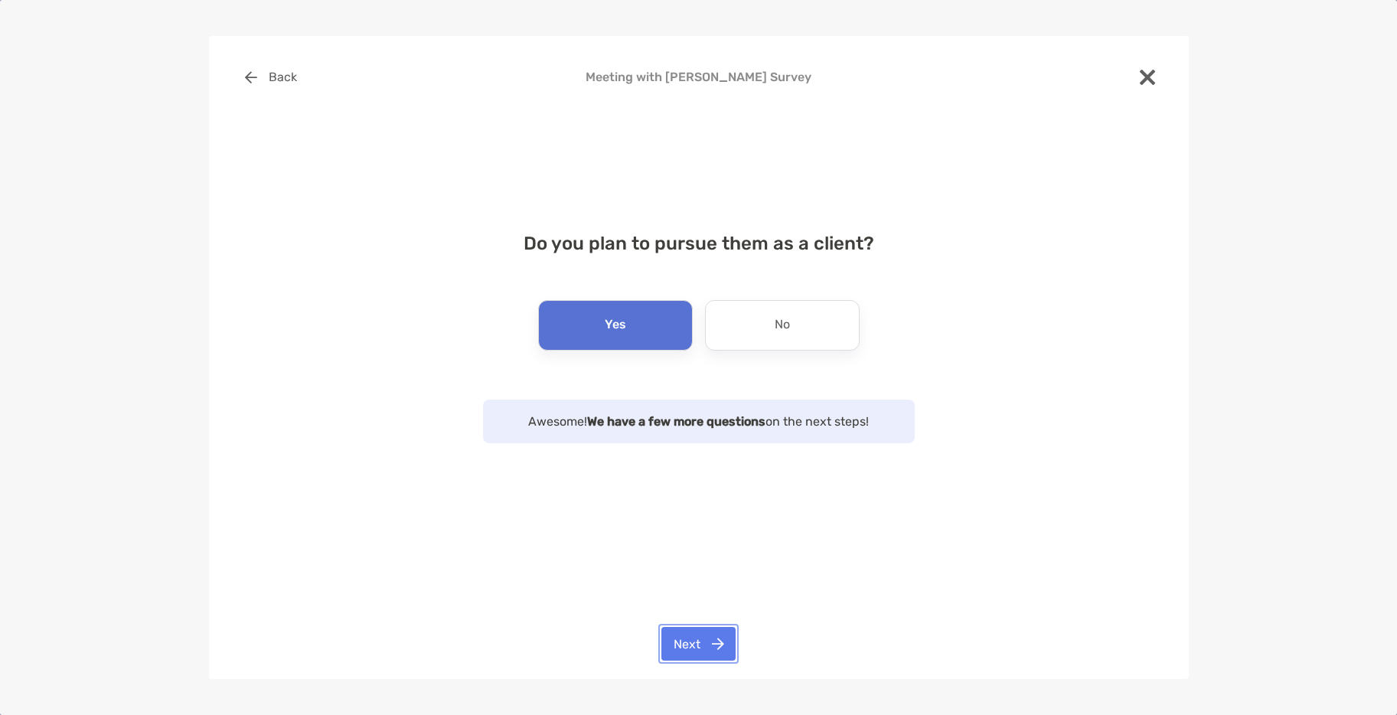
click at [701, 640] on button "Next" at bounding box center [699, 644] width 74 height 34
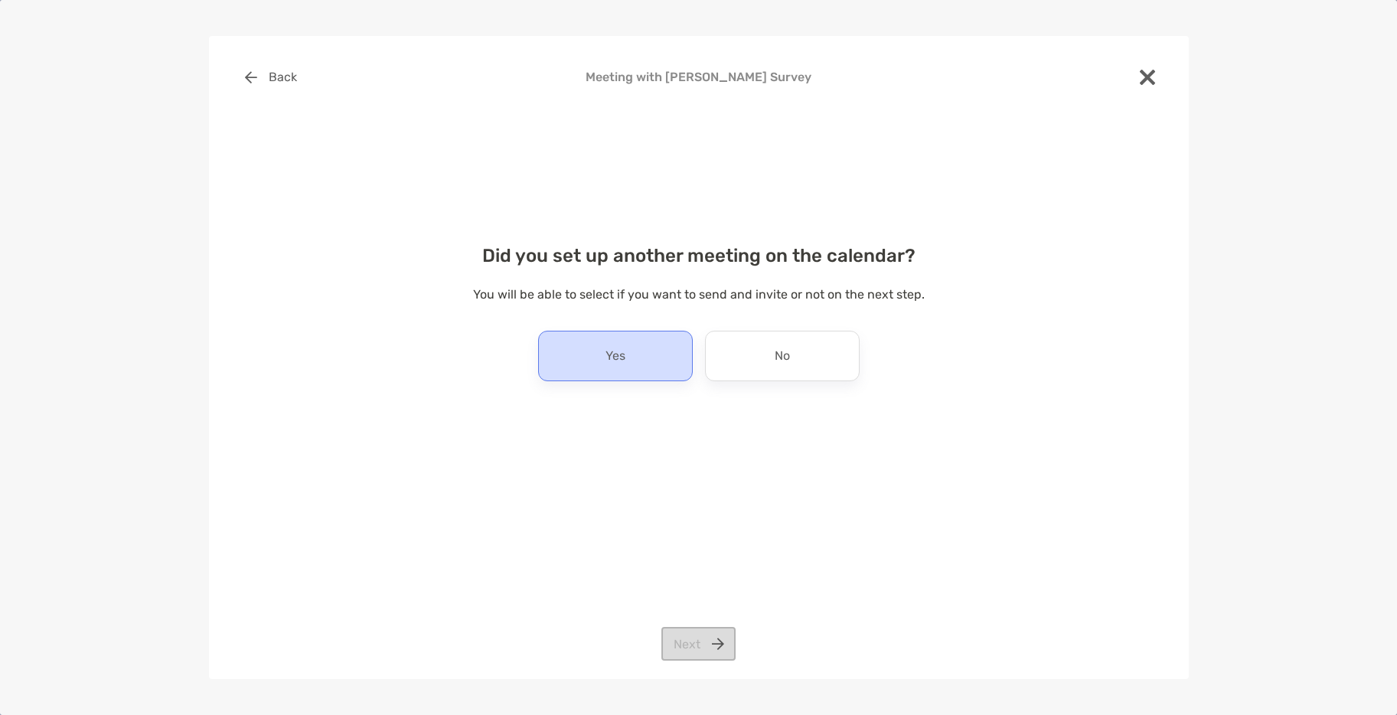
click at [641, 364] on div "Yes" at bounding box center [615, 356] width 155 height 51
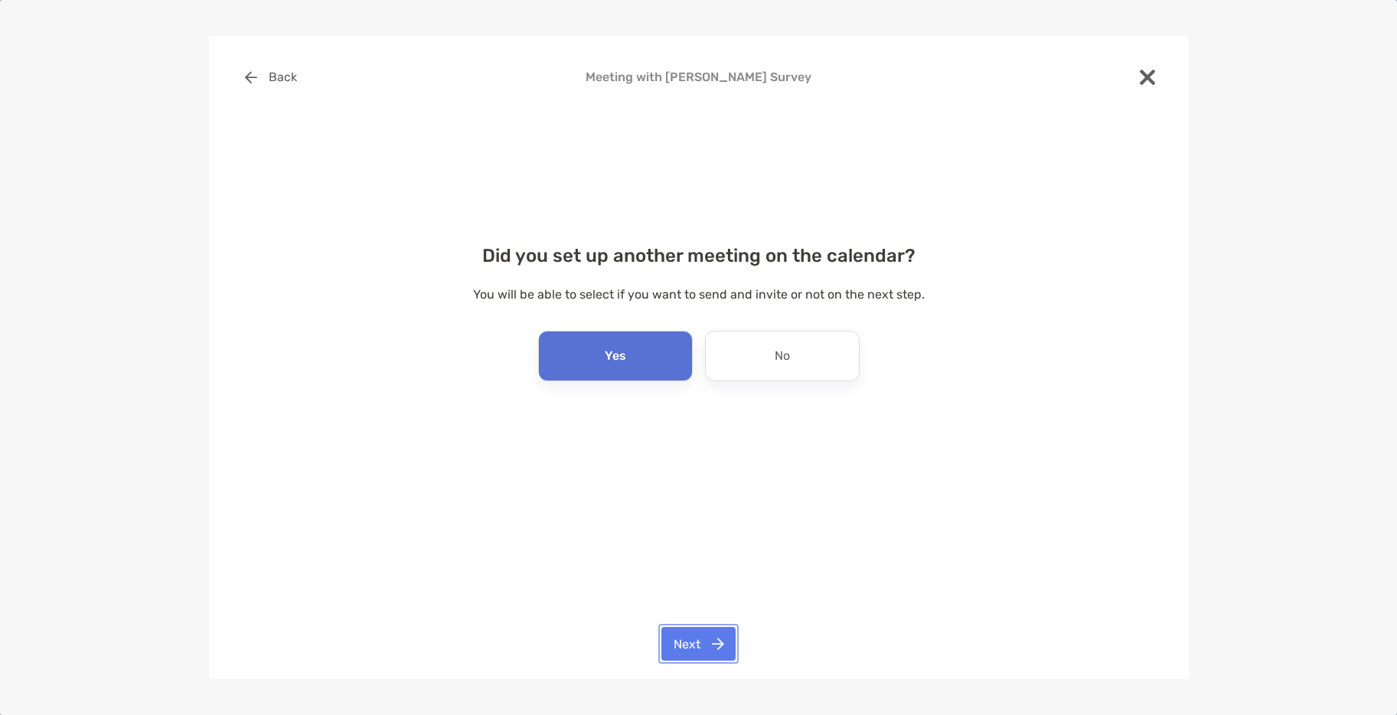
click at [713, 659] on button "Next" at bounding box center [699, 644] width 74 height 34
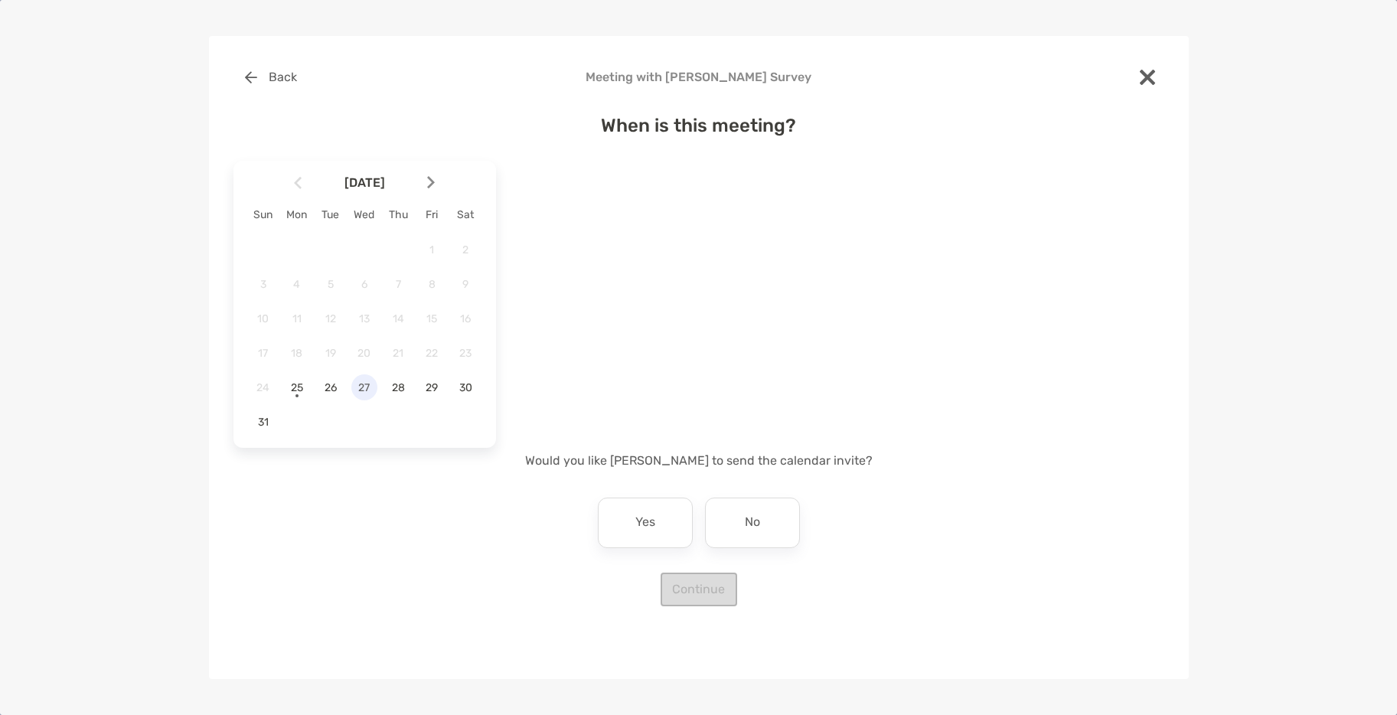
click at [365, 391] on span "27" at bounding box center [364, 387] width 26 height 13
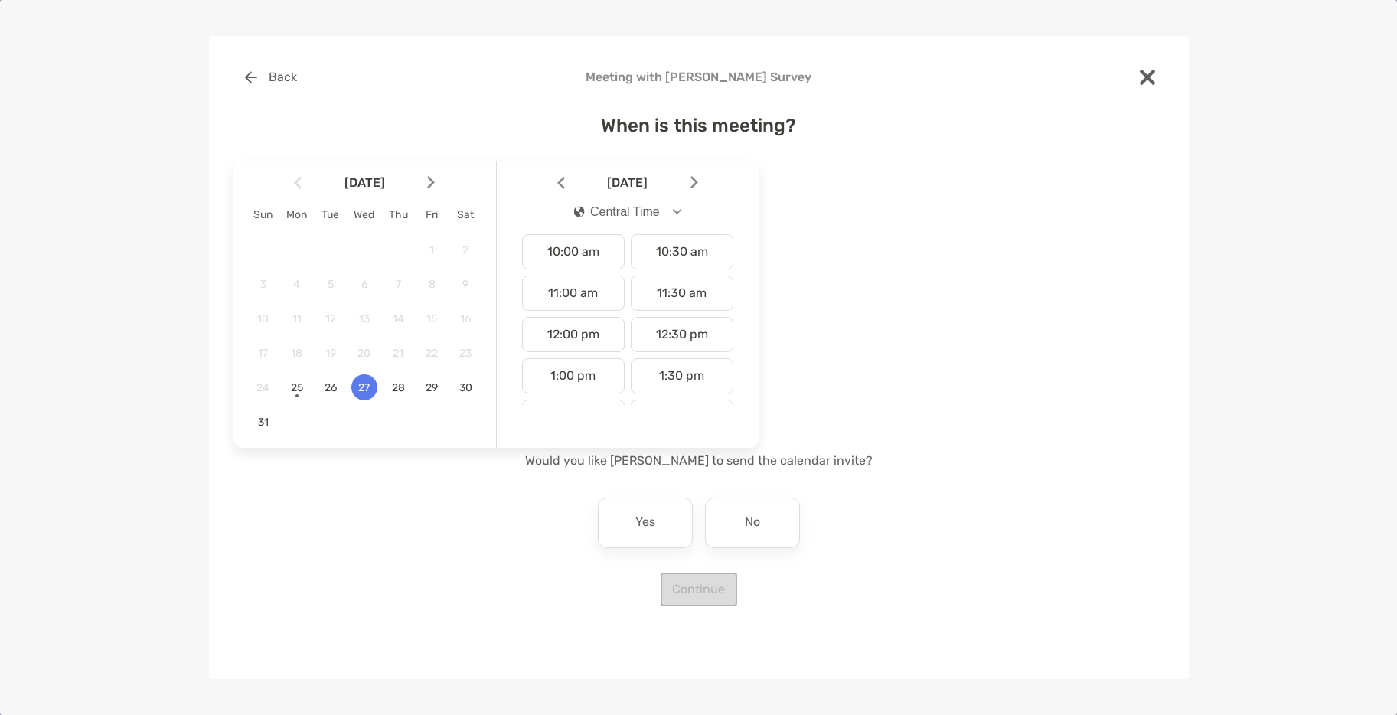
scroll to position [459, 0]
click at [595, 334] on div "1:00 pm" at bounding box center [573, 324] width 103 height 35
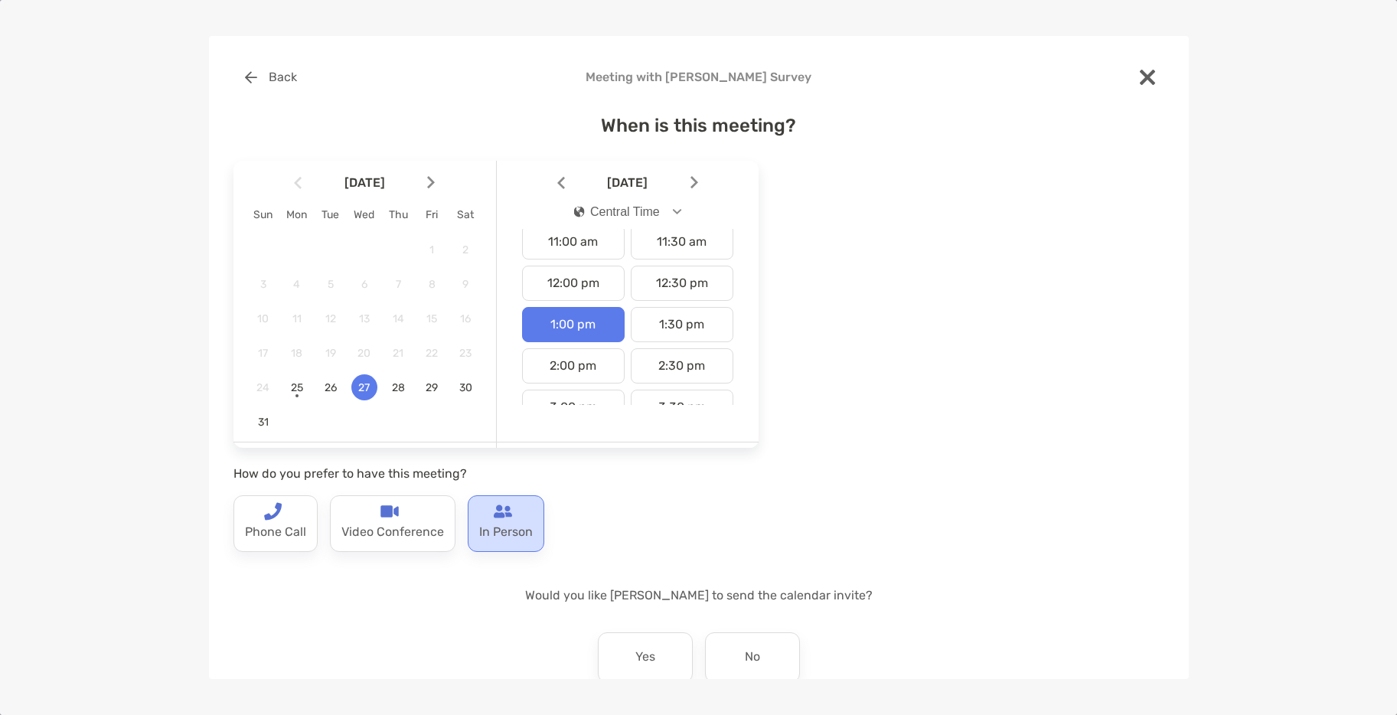
click at [500, 531] on p "In Person" at bounding box center [506, 533] width 54 height 25
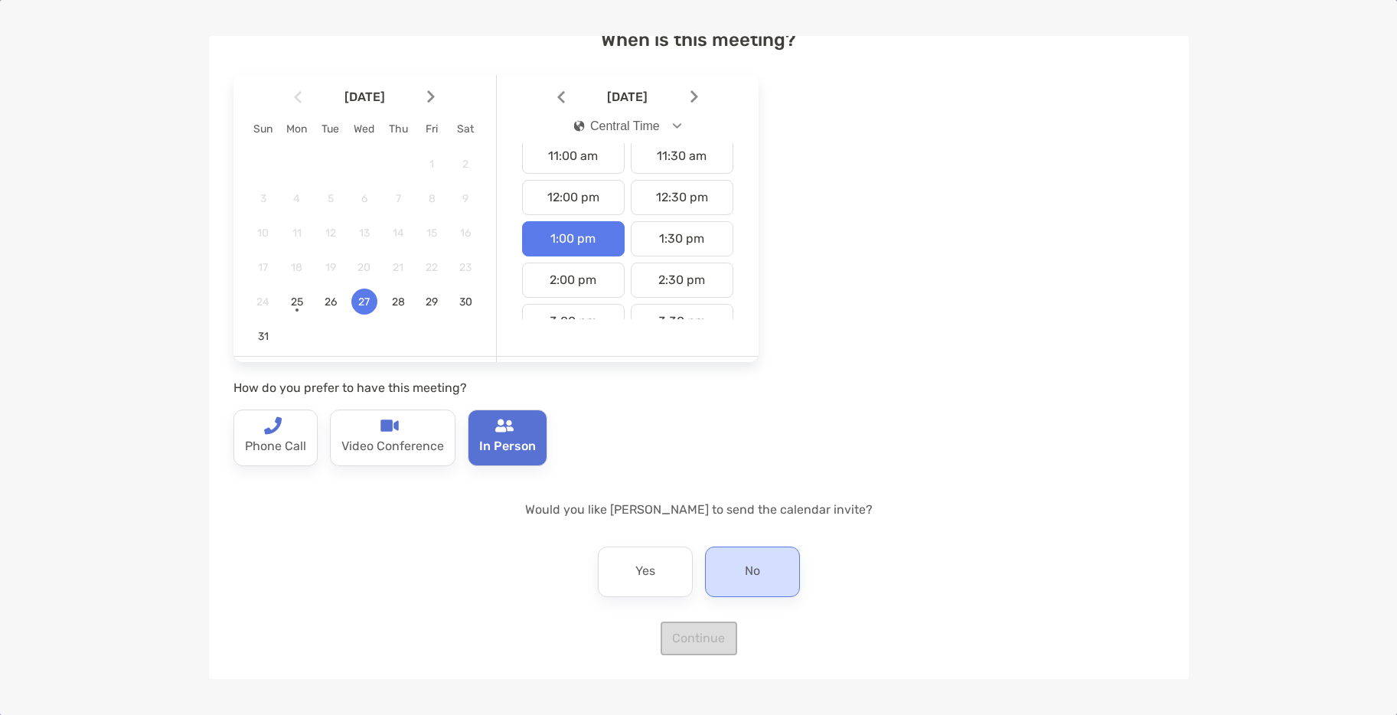
click at [770, 574] on div "No" at bounding box center [752, 572] width 95 height 51
click at [712, 626] on button "Continue" at bounding box center [699, 639] width 77 height 34
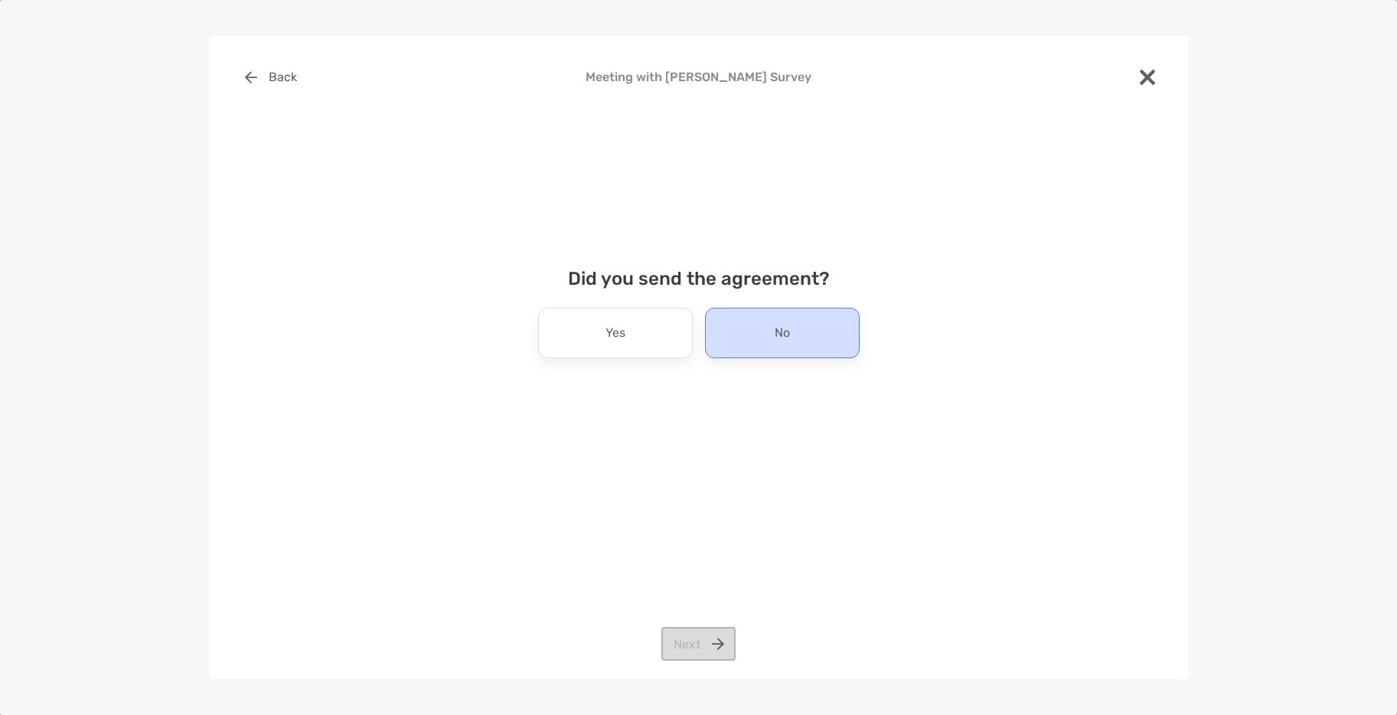
click at [787, 344] on p "No" at bounding box center [782, 333] width 15 height 25
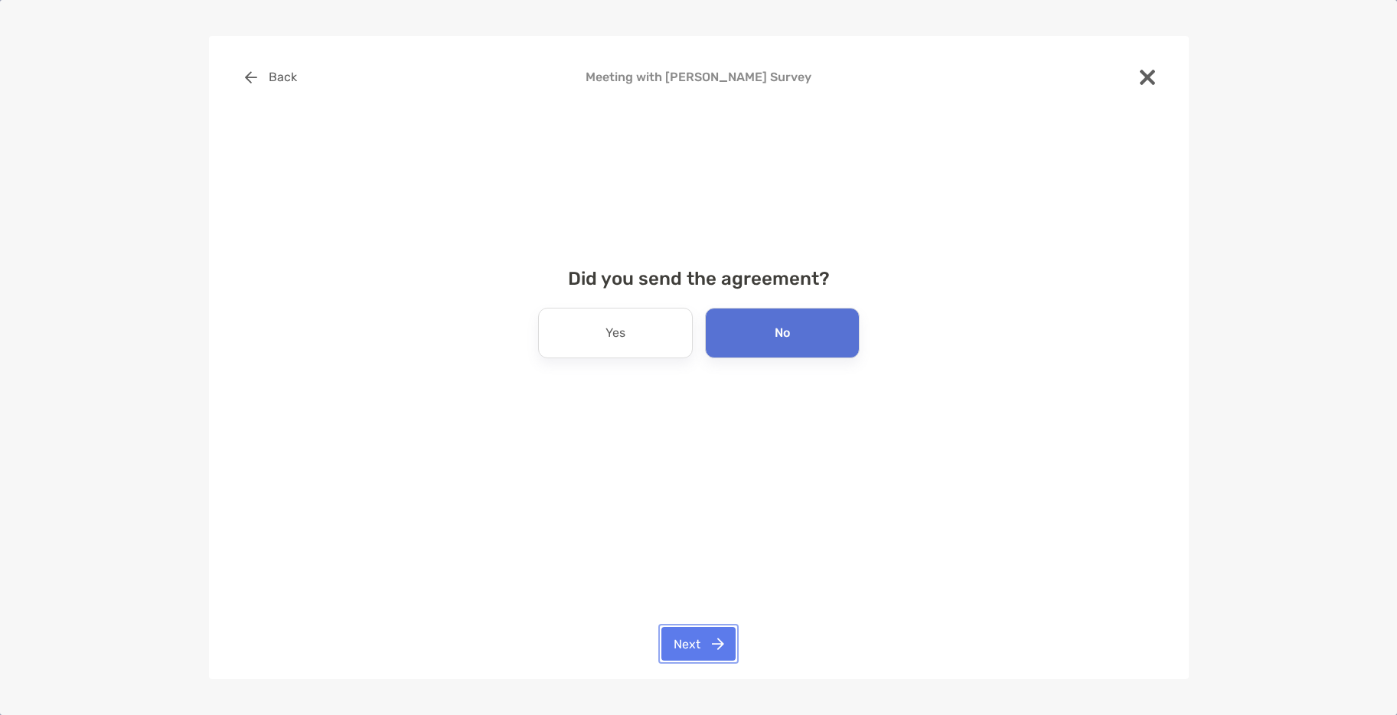
click at [704, 654] on button "Next" at bounding box center [699, 644] width 74 height 34
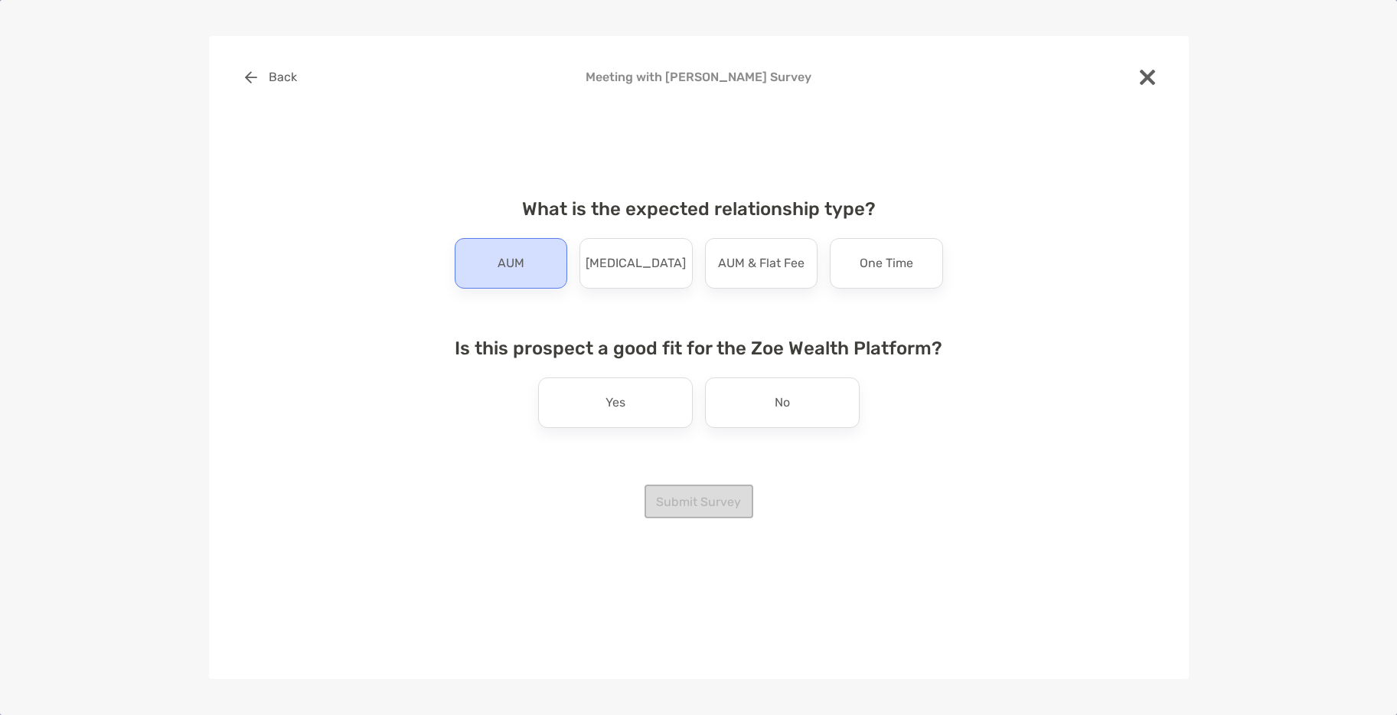
click at [541, 250] on div "AUM" at bounding box center [511, 263] width 113 height 51
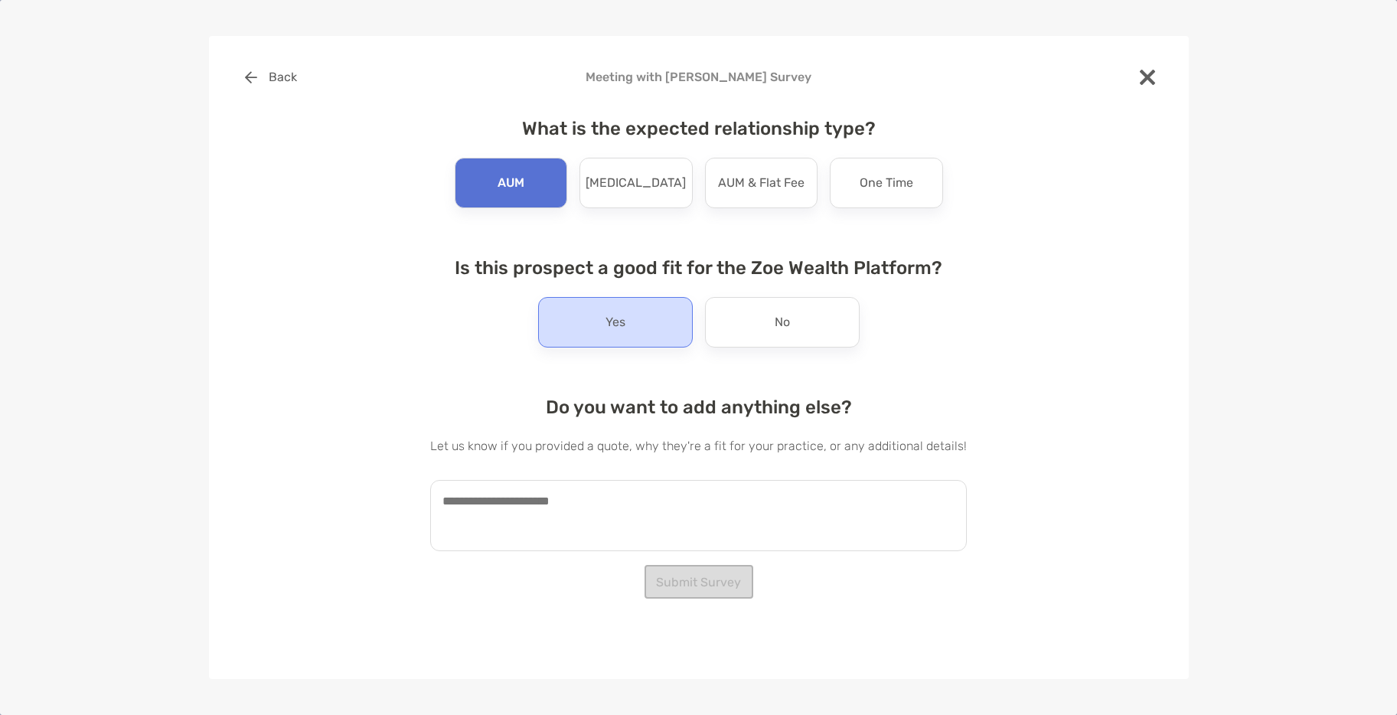
click at [653, 330] on div "Yes" at bounding box center [615, 322] width 155 height 51
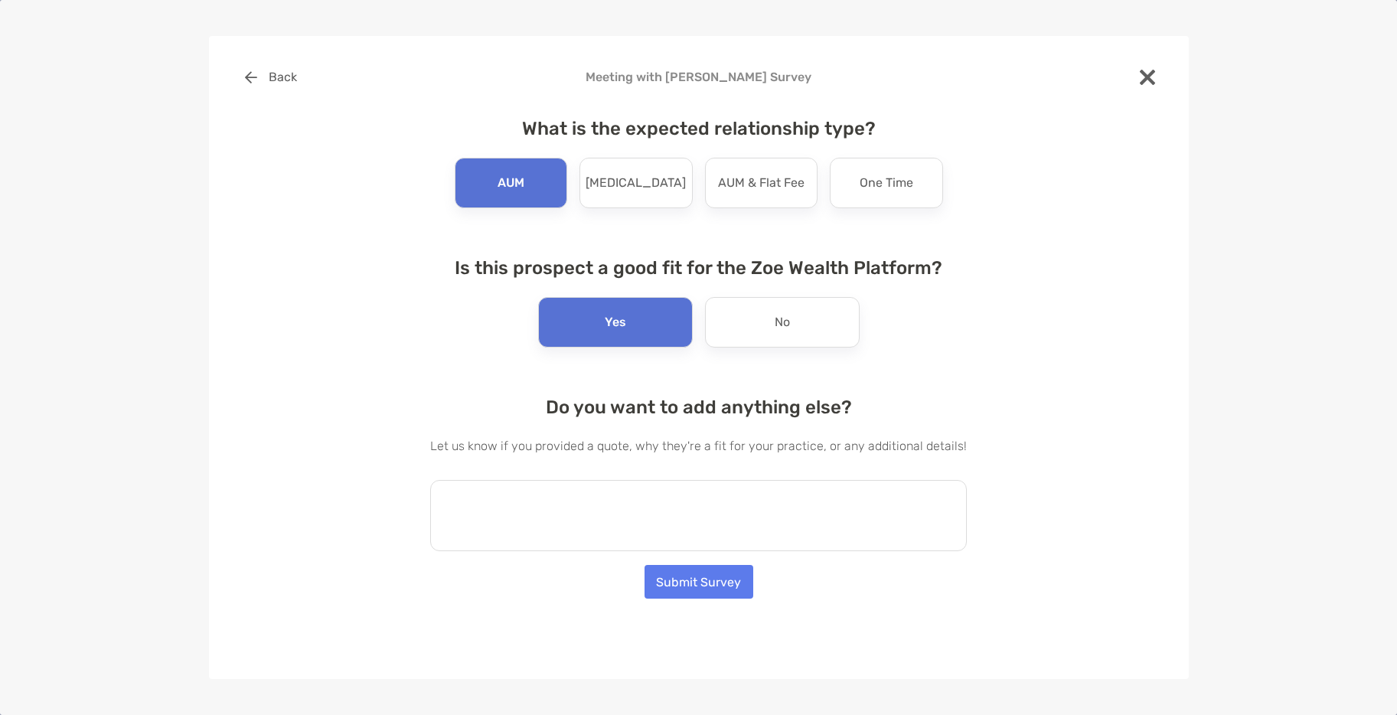
click at [669, 509] on textarea at bounding box center [698, 515] width 537 height 71
type textarea "**********"
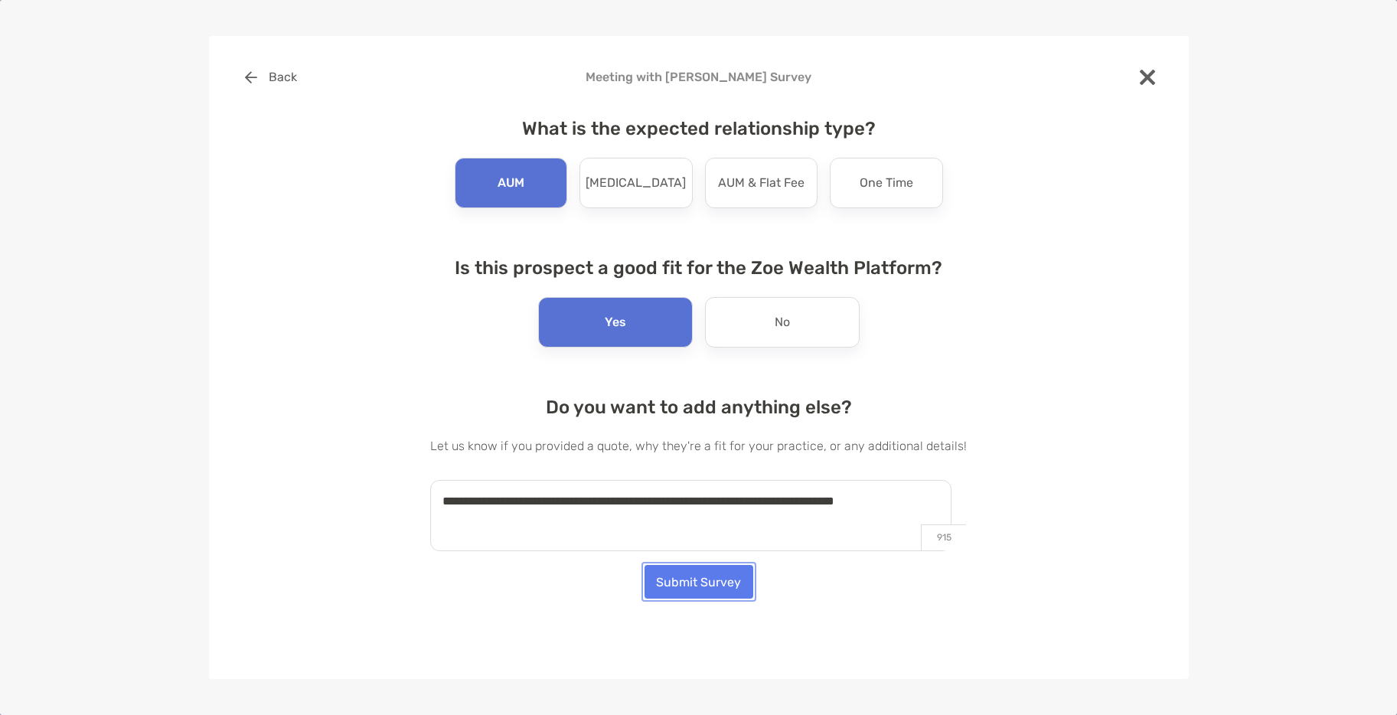
click at [736, 590] on button "Submit Survey" at bounding box center [699, 582] width 109 height 34
